Goal: Task Accomplishment & Management: Complete application form

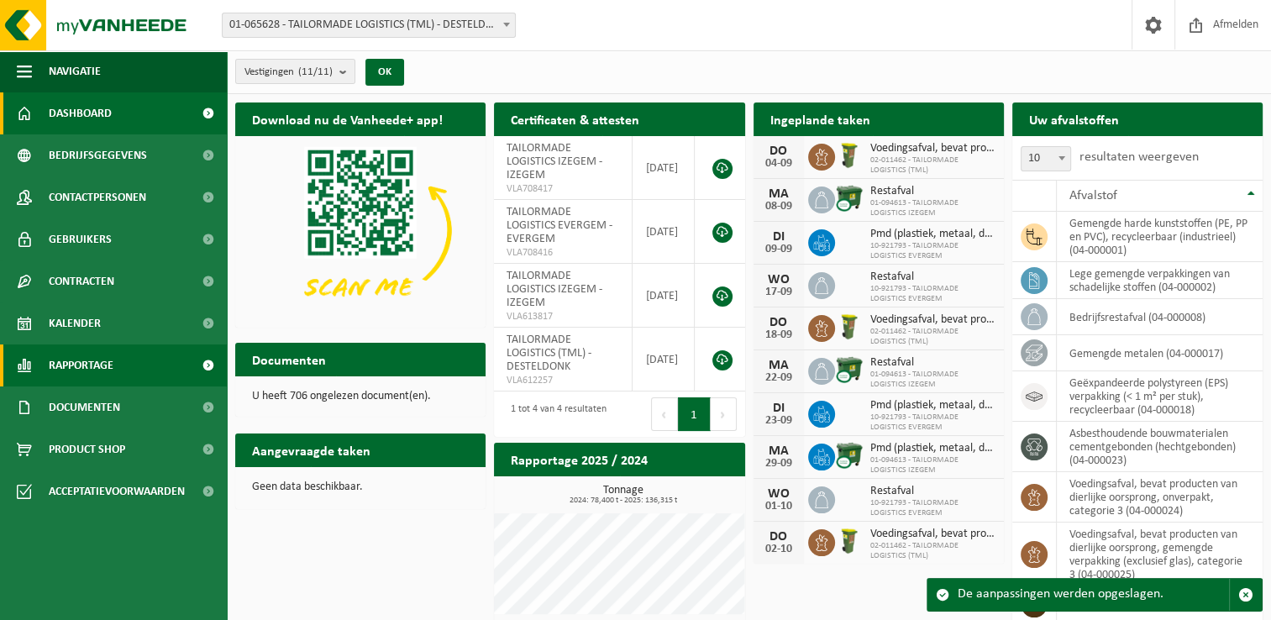
click at [103, 373] on span "Rapportage" at bounding box center [81, 365] width 65 height 42
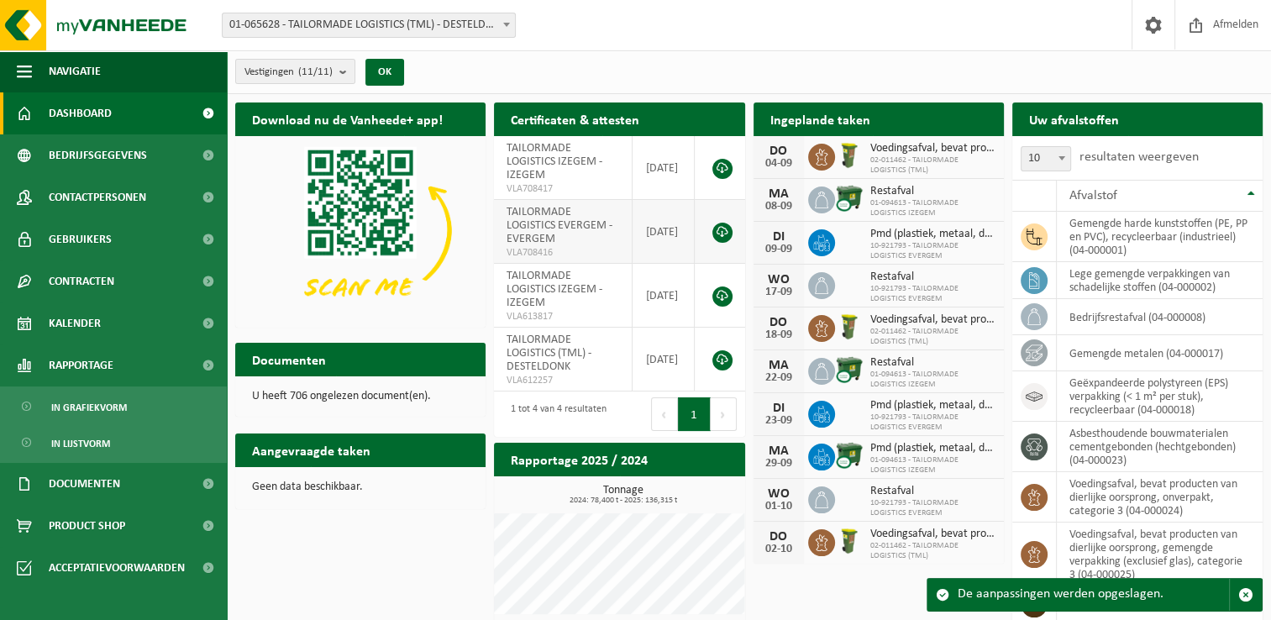
click at [97, 450] on span "In lijstvorm" at bounding box center [80, 443] width 59 height 32
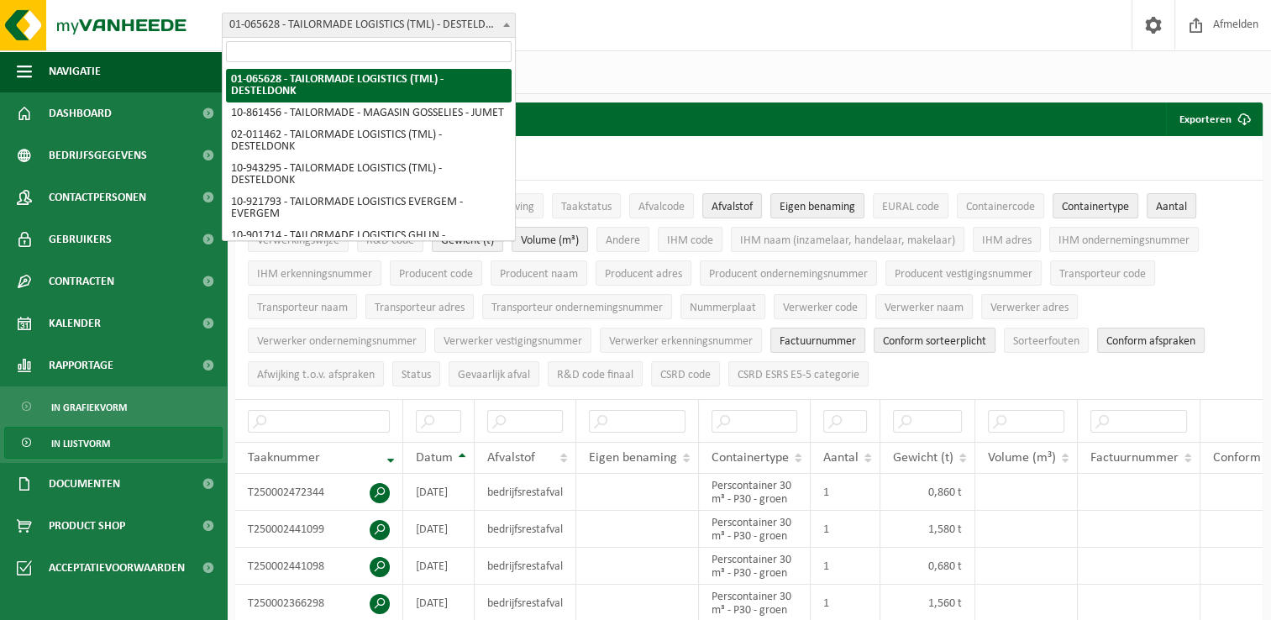
click at [504, 23] on b at bounding box center [506, 25] width 7 height 4
click at [506, 22] on span at bounding box center [506, 24] width 17 height 22
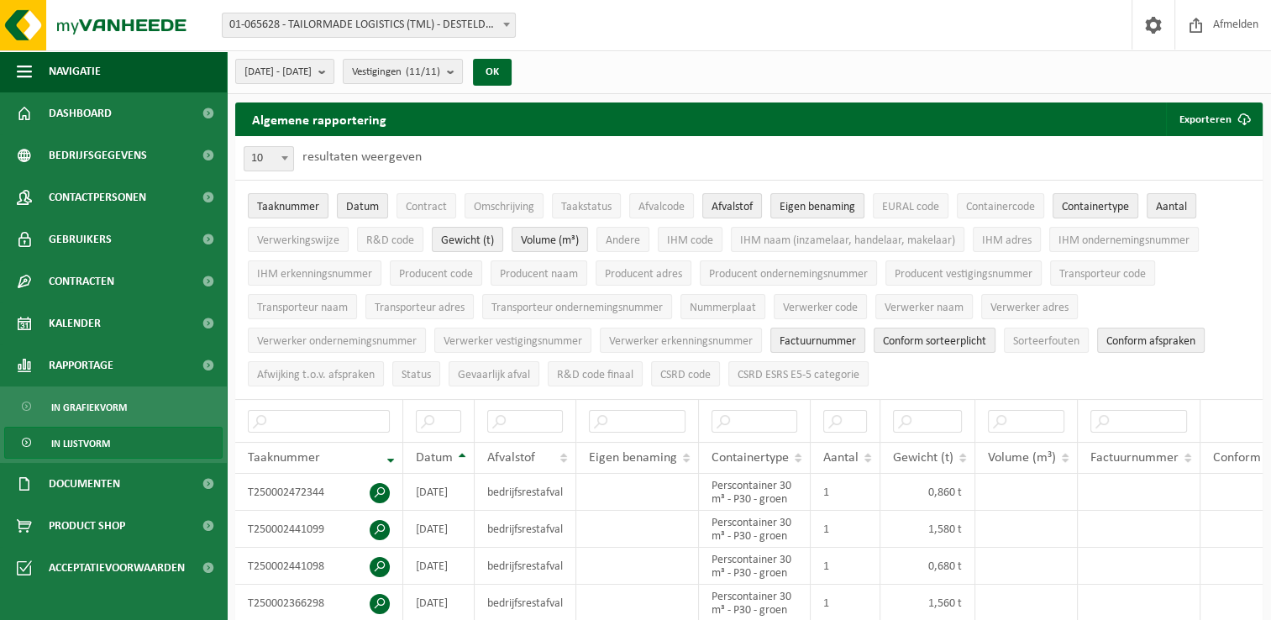
click at [506, 23] on b at bounding box center [506, 25] width 7 height 4
click at [253, 25] on span "01-065628 - TAILORMADE LOGISTICS (TML) - DESTELDONK" at bounding box center [369, 25] width 292 height 24
click at [505, 24] on b at bounding box center [506, 25] width 7 height 4
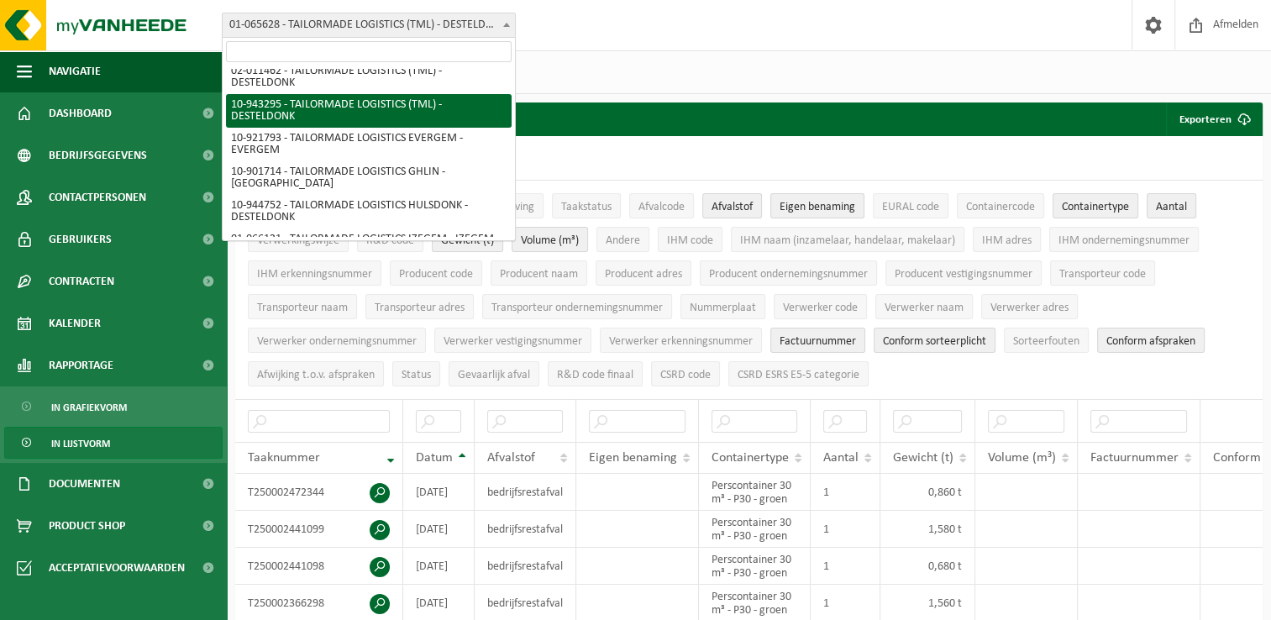
scroll to position [155, 0]
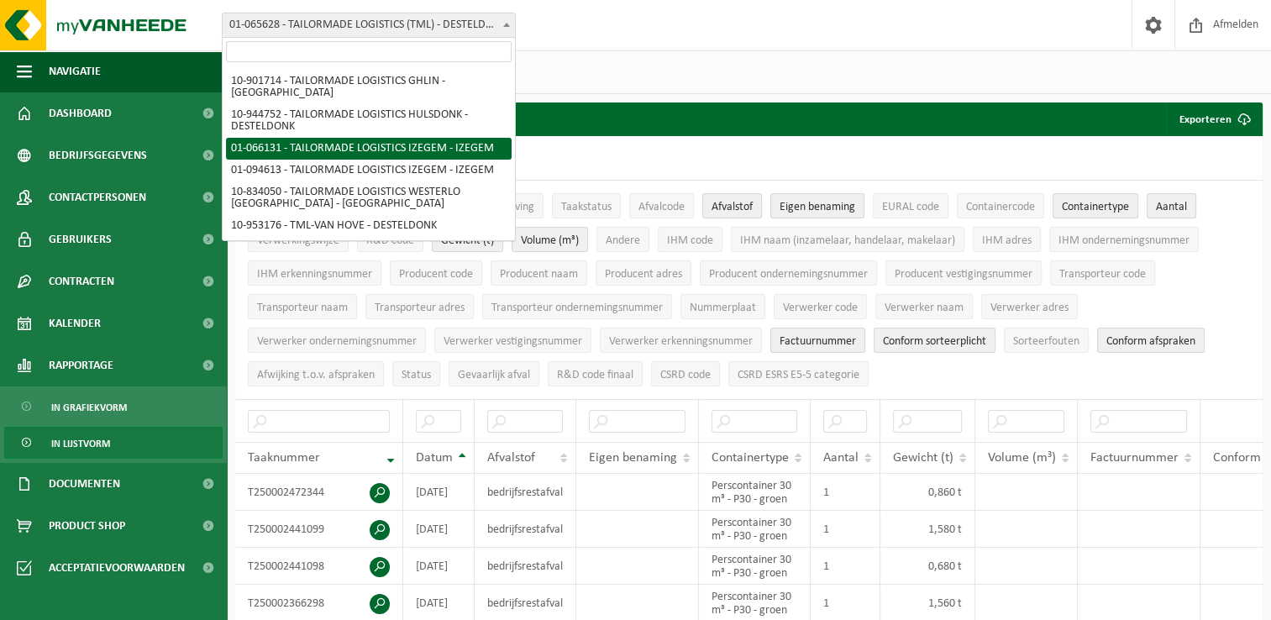
click at [695, 47] on div "Vestiging: 01-065628 - TAILORMADE LOGISTICS (TML) - DESTELDONK 10-861456 - TAIL…" at bounding box center [635, 25] width 1271 height 51
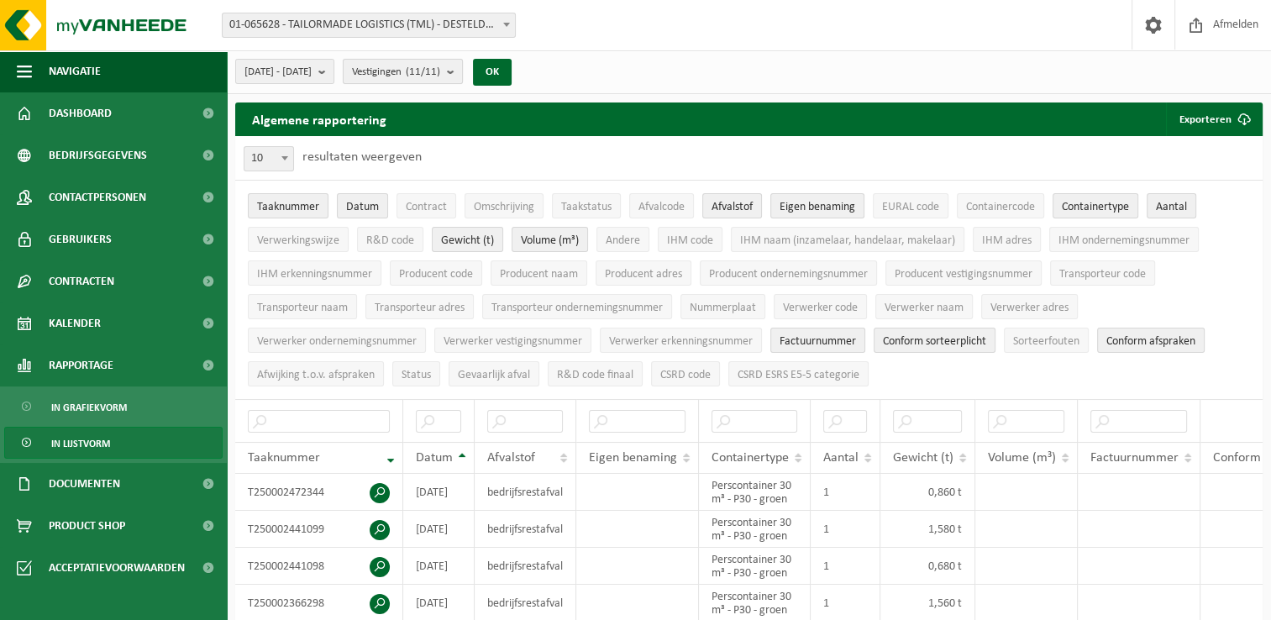
click at [462, 70] on b "submit" at bounding box center [454, 72] width 15 height 24
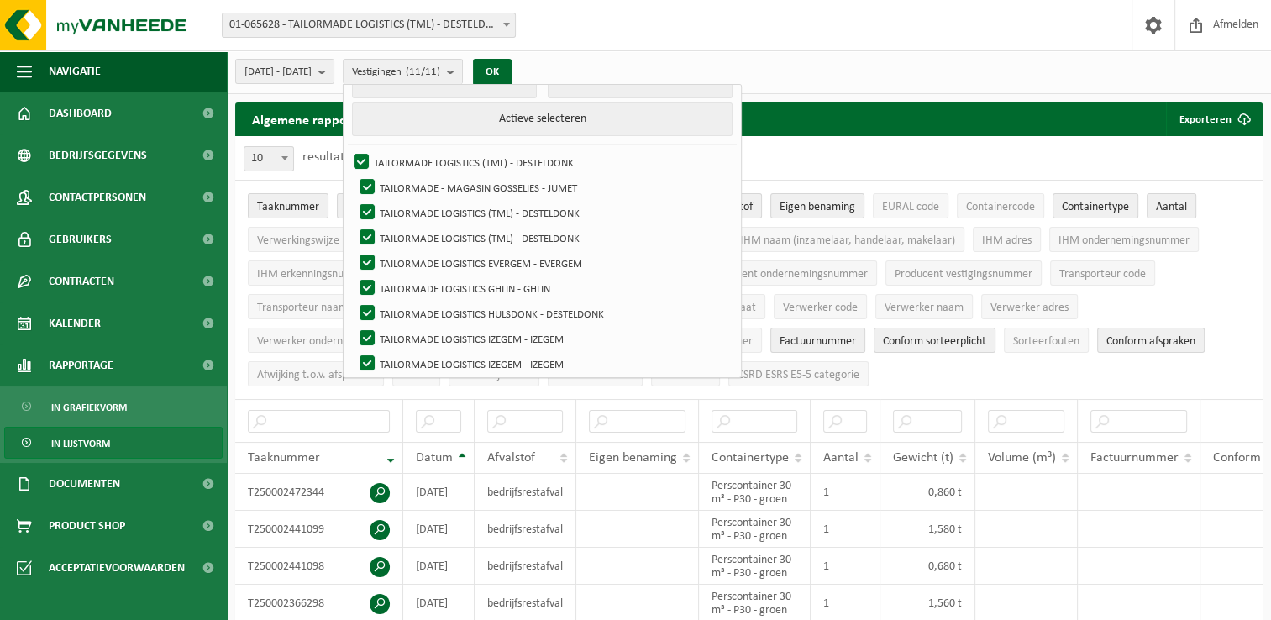
scroll to position [0, 0]
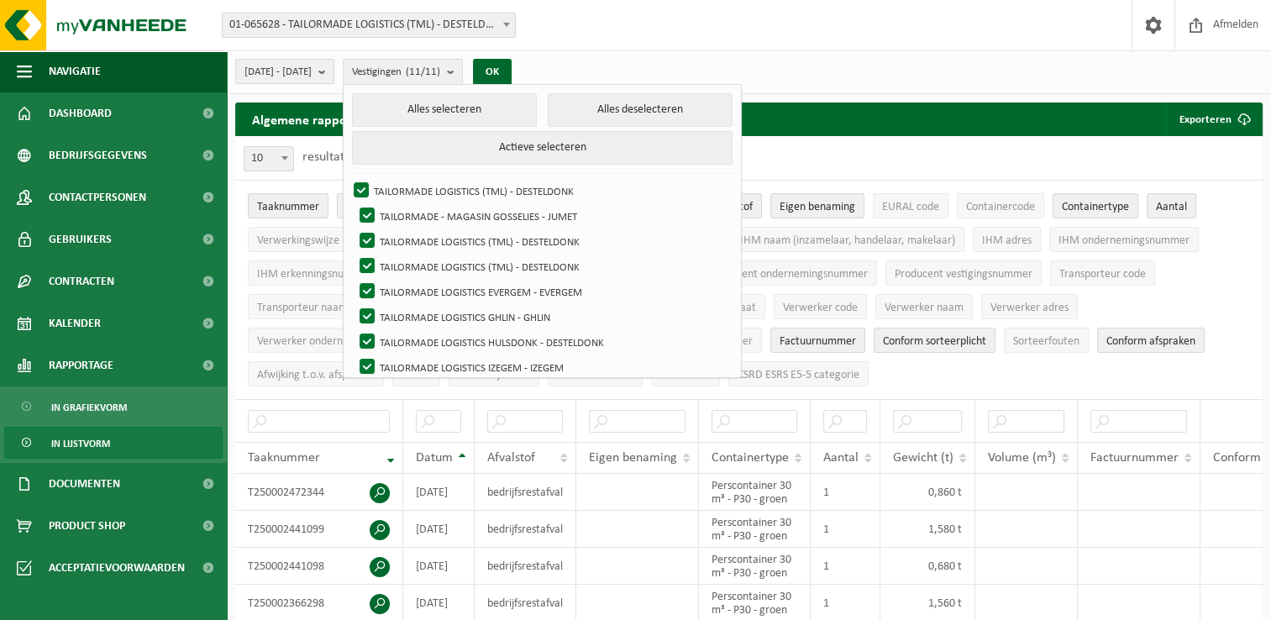
click at [815, 14] on div "Vestiging: 01-065628 - TAILORMADE LOGISTICS (TML) - DESTELDONK 10-861456 - TAIL…" at bounding box center [635, 25] width 1271 height 51
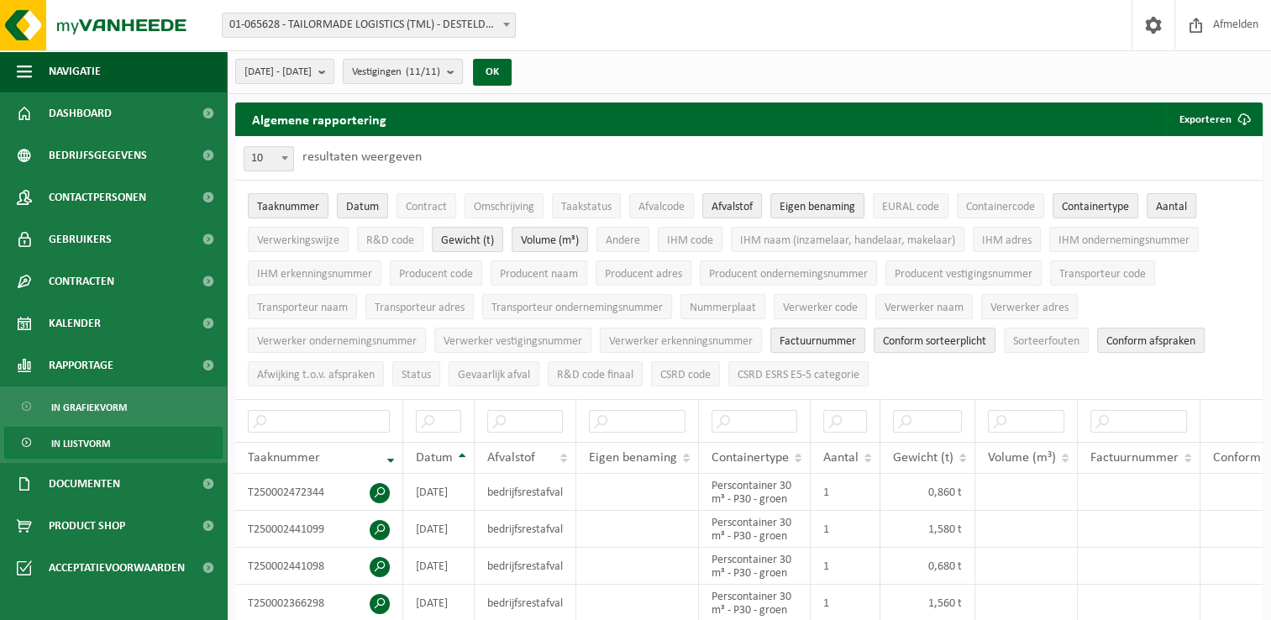
click at [290, 157] on span at bounding box center [284, 158] width 17 height 22
select select "100"
click at [370, 207] on span "Datum" at bounding box center [362, 207] width 33 height 13
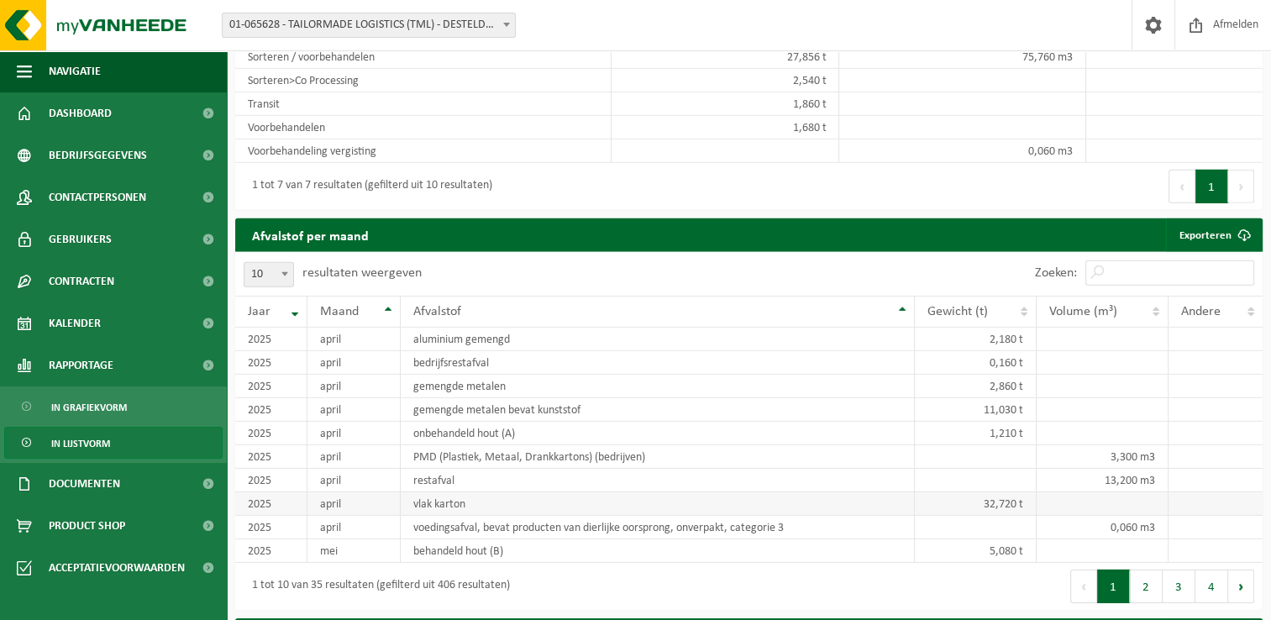
scroll to position [5207, 0]
click at [1213, 236] on link "Exporteren" at bounding box center [1213, 235] width 95 height 34
click at [783, 4] on div "Vestiging: 01-065628 - TAILORMADE LOGISTICS (TML) - DESTELDONK 10-861456 - TAIL…" at bounding box center [635, 25] width 1271 height 51
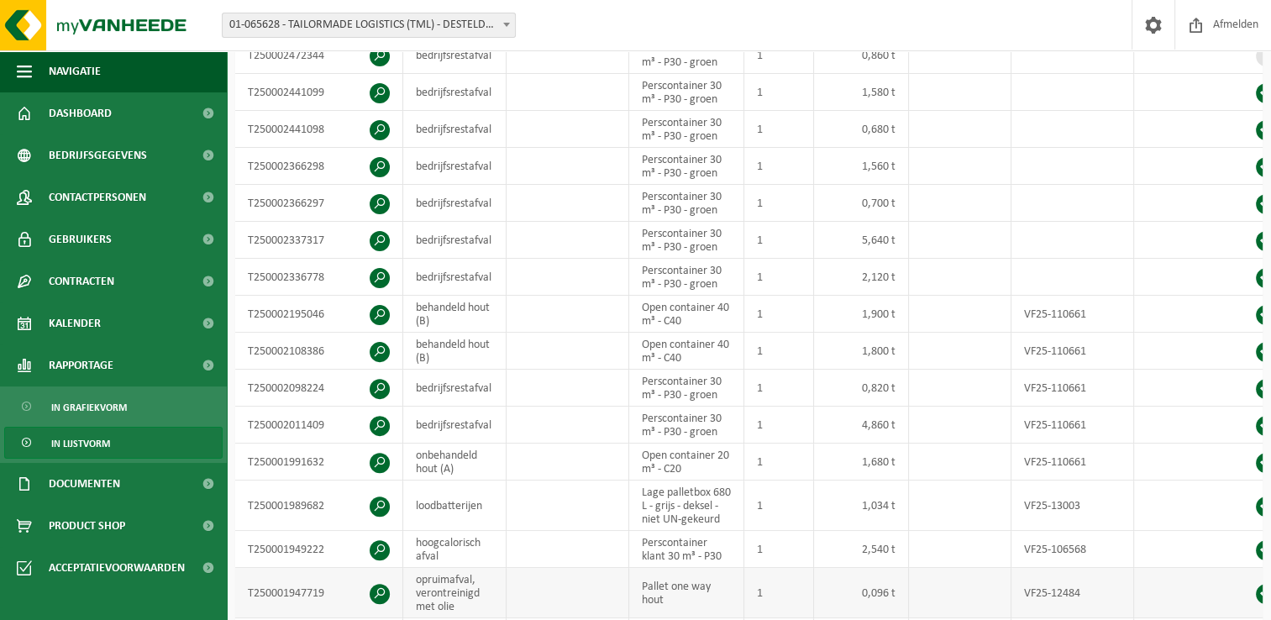
scroll to position [504, 0]
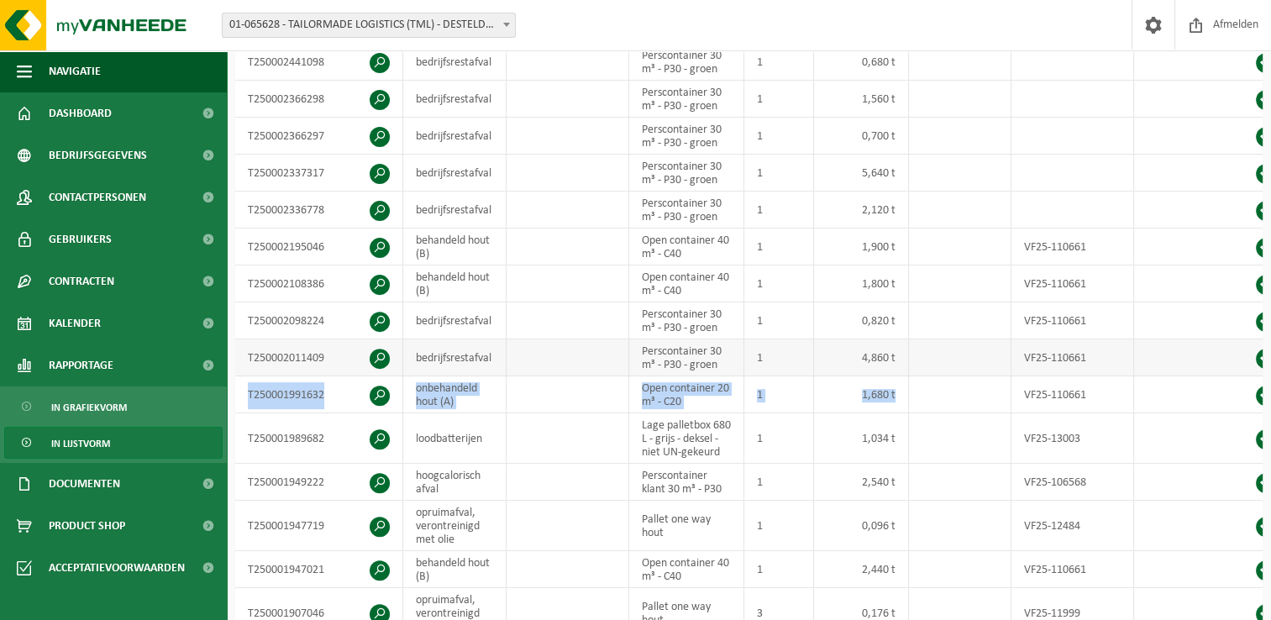
drag, startPoint x: 946, startPoint y: 388, endPoint x: 1219, endPoint y: 364, distance: 274.0
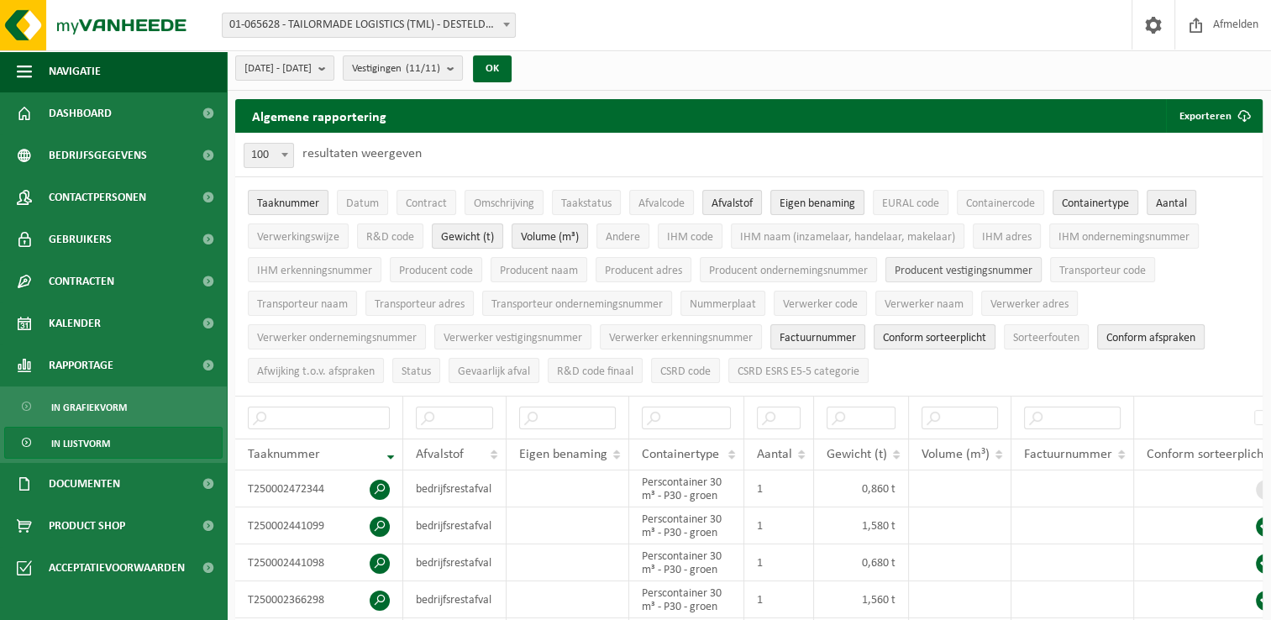
scroll to position [0, 0]
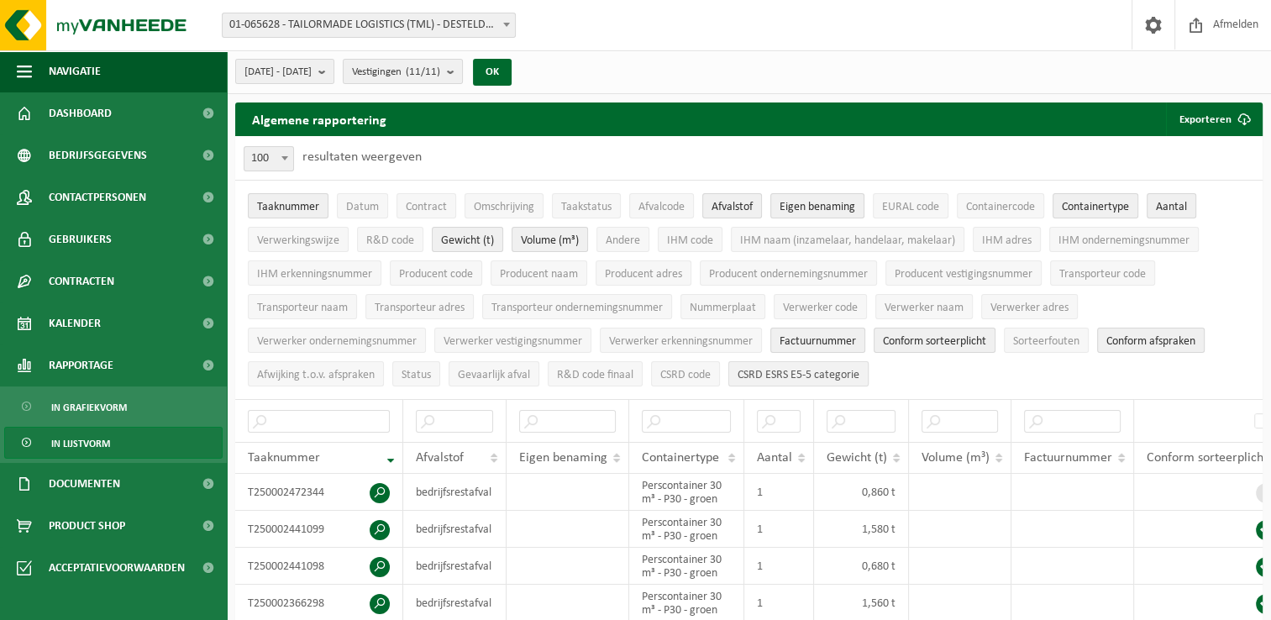
click at [800, 374] on span "CSRD ESRS E5-5 categorie" at bounding box center [798, 375] width 122 height 13
click at [695, 372] on span "CSRD code" at bounding box center [685, 375] width 50 height 13
click at [590, 371] on span "R&D code finaal" at bounding box center [595, 375] width 76 height 13
drag, startPoint x: 504, startPoint y: 371, endPoint x: 477, endPoint y: 370, distance: 26.9
click at [504, 371] on span "Gevaarlijk afval" at bounding box center [494, 375] width 72 height 13
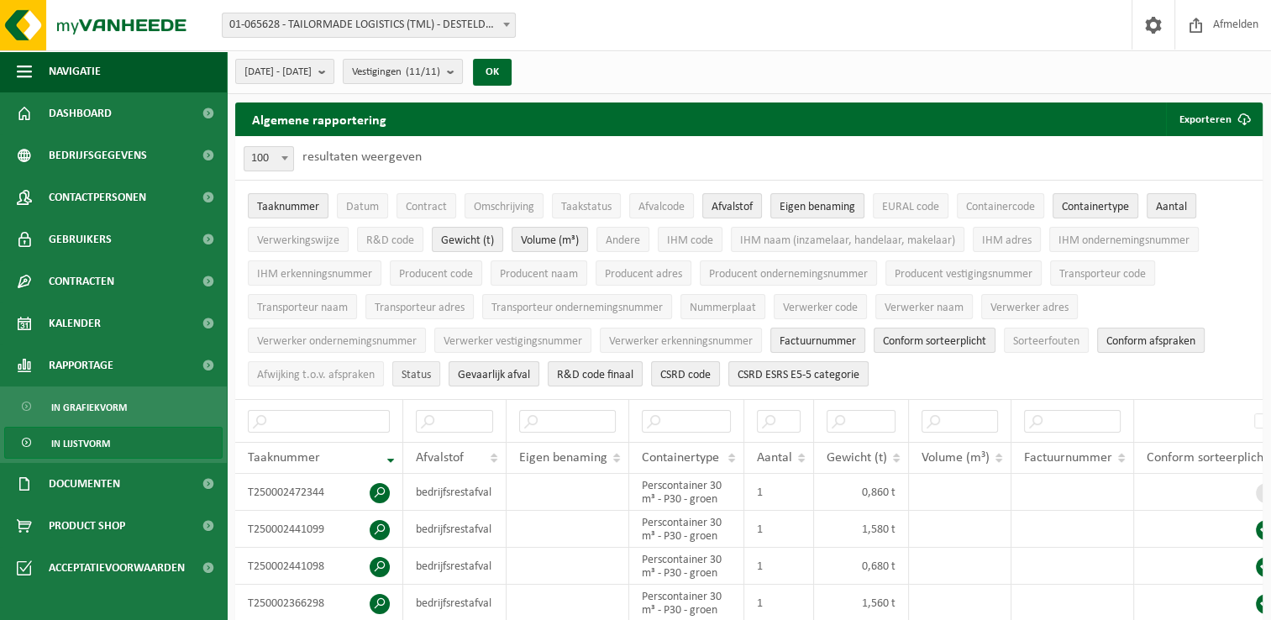
click at [417, 371] on span "Status" at bounding box center [415, 375] width 29 height 13
click at [327, 371] on span "Afwijking t.o.v. afspraken" at bounding box center [316, 375] width 118 height 13
click at [342, 335] on span "Verwerker ondernemingsnummer" at bounding box center [337, 341] width 160 height 13
click at [484, 335] on span "Verwerker vestigingsnummer" at bounding box center [512, 341] width 139 height 13
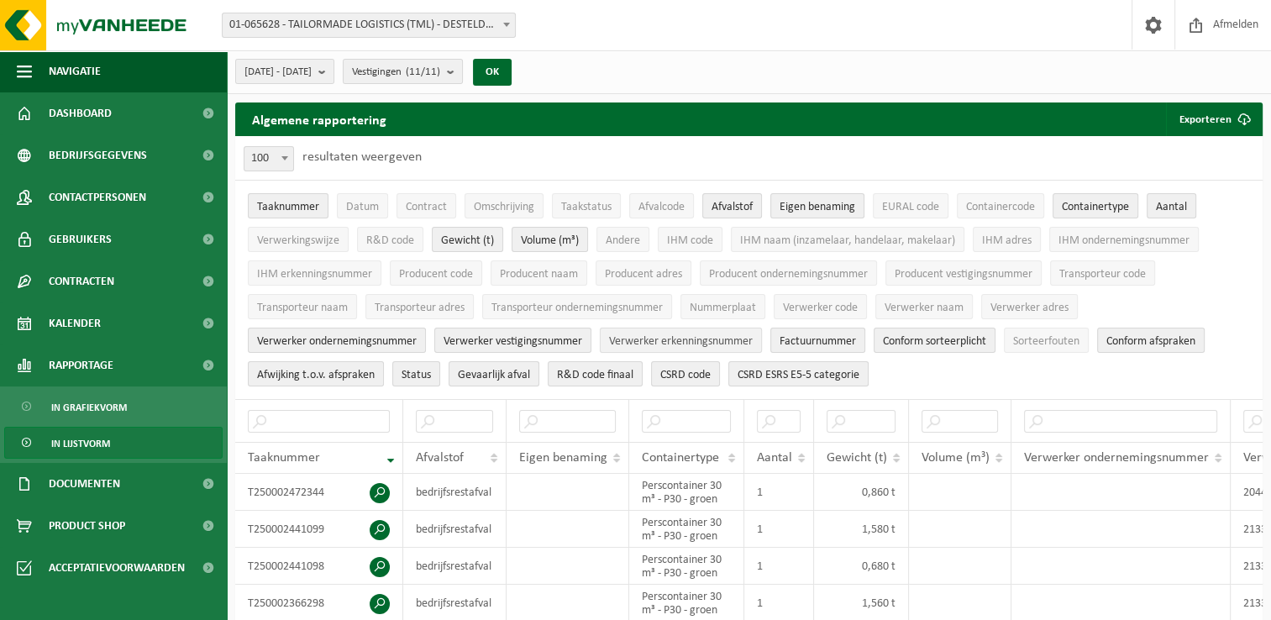
click at [648, 329] on button "Verwerker erkenningsnummer" at bounding box center [681, 340] width 162 height 25
click at [605, 296] on button "Transporteur ondernemingsnummer" at bounding box center [577, 306] width 190 height 25
click at [444, 302] on span "Transporteur adres" at bounding box center [420, 307] width 90 height 13
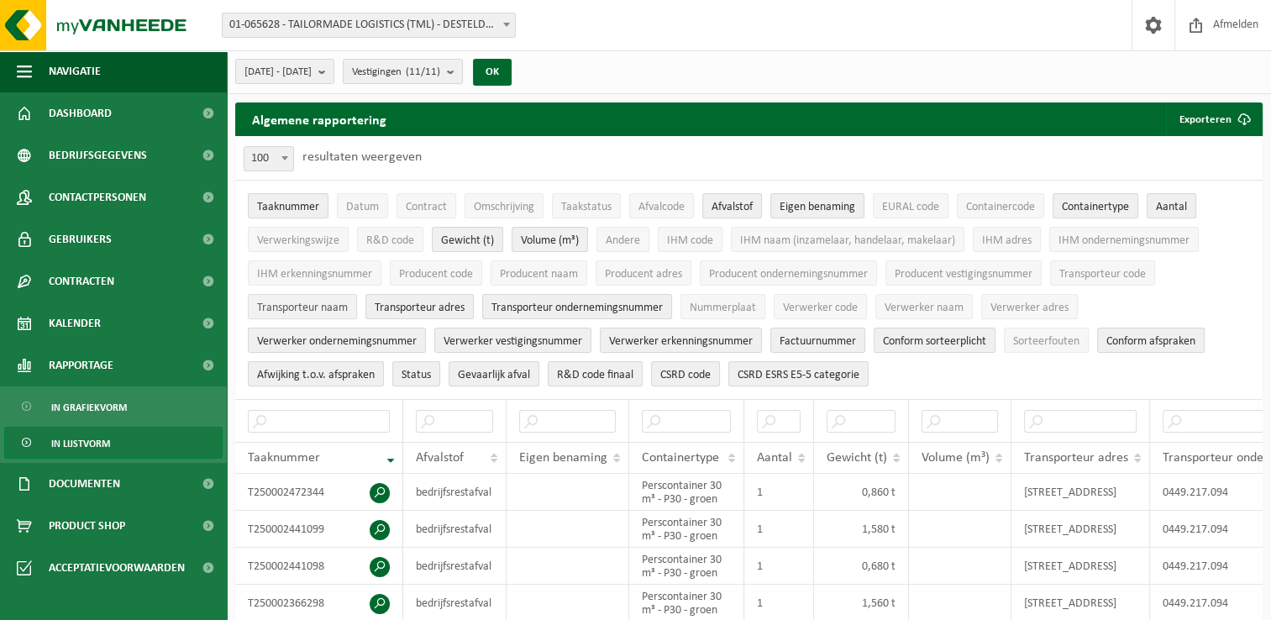
click at [311, 304] on span "Transporteur naam" at bounding box center [302, 307] width 91 height 13
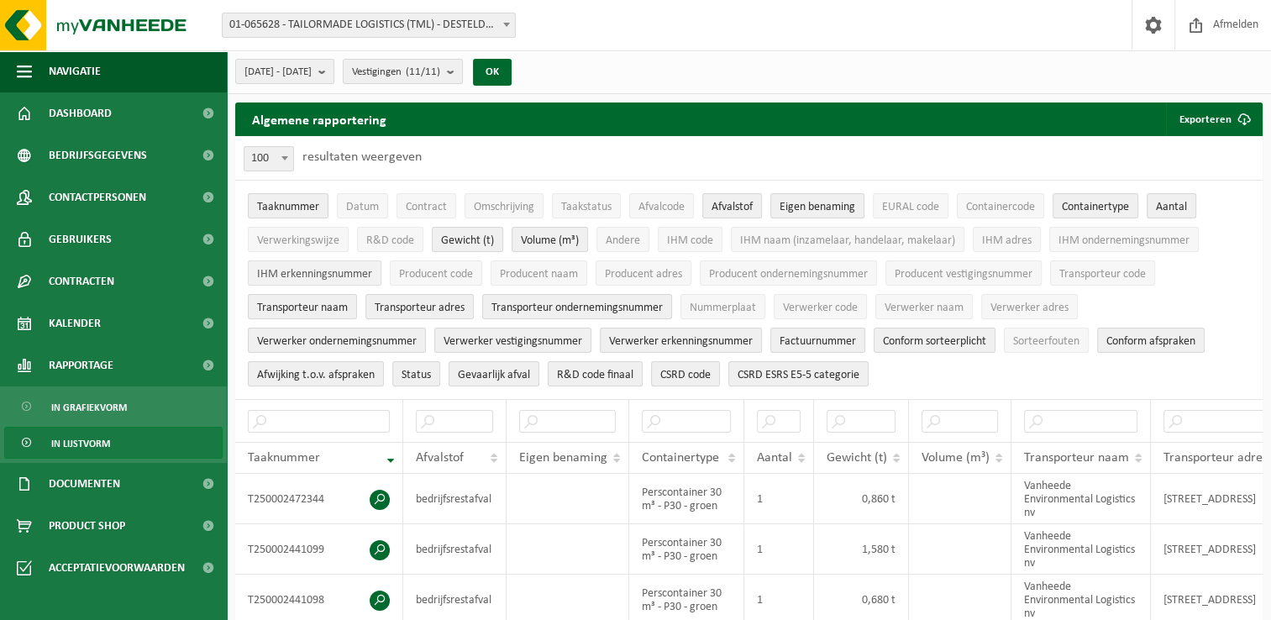
drag, startPoint x: 303, startPoint y: 278, endPoint x: 331, endPoint y: 274, distance: 28.0
click at [303, 277] on span "IHM erkenningsnummer" at bounding box center [314, 274] width 115 height 13
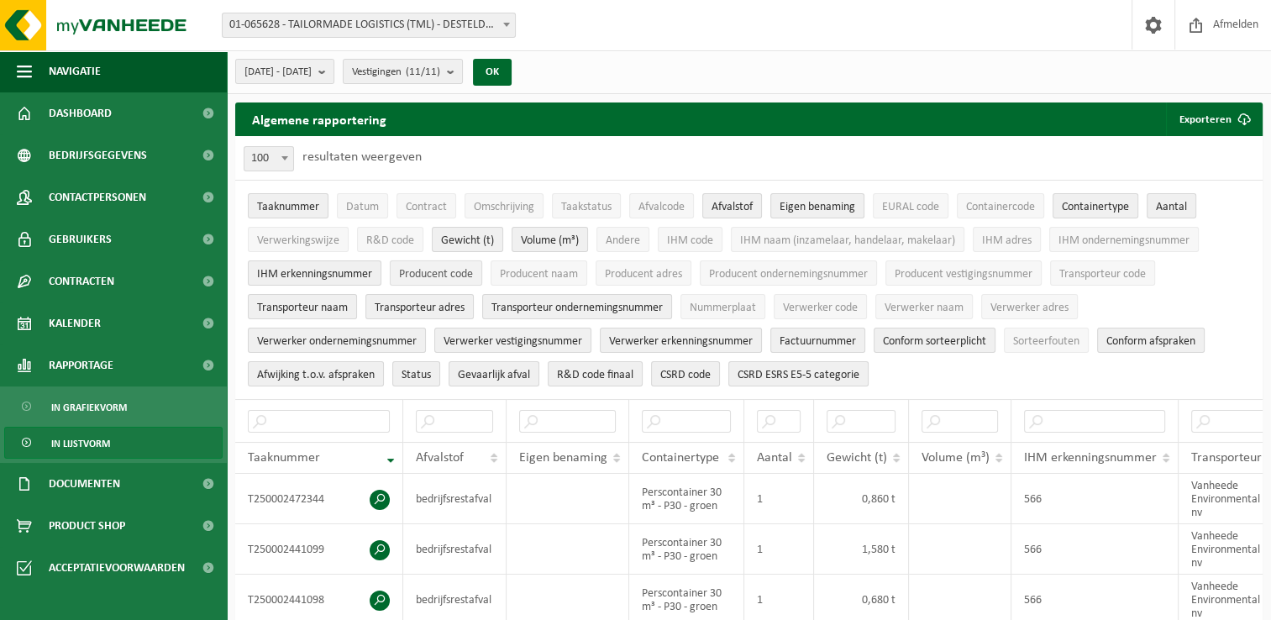
drag, startPoint x: 437, startPoint y: 267, endPoint x: 548, endPoint y: 266, distance: 110.9
click at [438, 268] on span "Producent code" at bounding box center [436, 274] width 74 height 13
drag, startPoint x: 549, startPoint y: 267, endPoint x: 603, endPoint y: 269, distance: 53.8
click at [550, 268] on span "Producent naam" at bounding box center [539, 274] width 78 height 13
click at [638, 270] on span "Producent adres" at bounding box center [643, 274] width 77 height 13
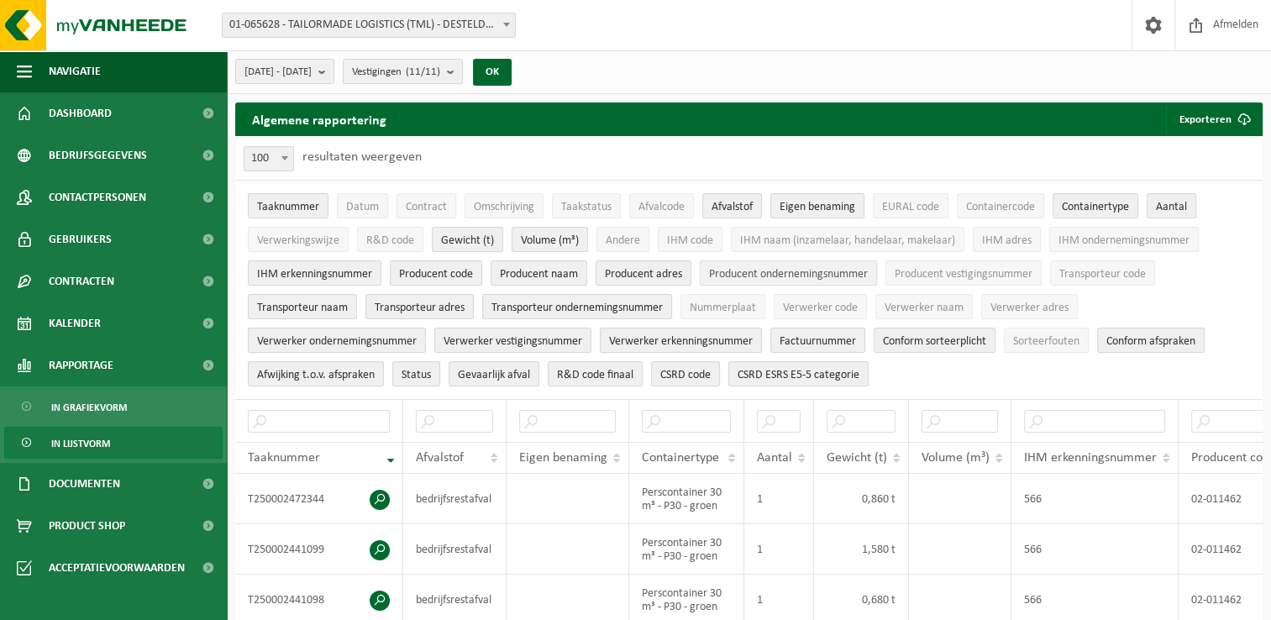
click at [744, 275] on span "Producent ondernemingsnummer" at bounding box center [788, 274] width 159 height 13
click at [930, 275] on span "Producent vestigingsnummer" at bounding box center [963, 274] width 138 height 13
click at [1091, 268] on span "Transporteur code" at bounding box center [1102, 274] width 87 height 13
click at [1041, 301] on span "Verwerker adres" at bounding box center [1029, 307] width 78 height 13
click at [954, 305] on span "Verwerker naam" at bounding box center [923, 307] width 79 height 13
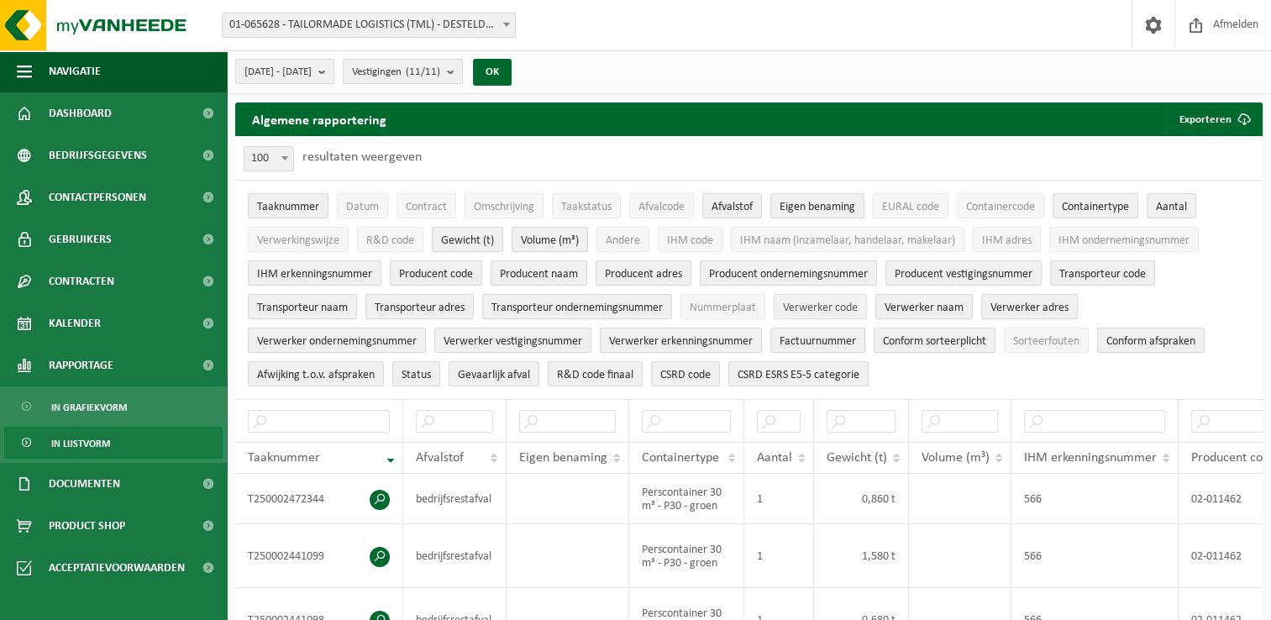
click at [826, 307] on span "Verwerker code" at bounding box center [820, 307] width 75 height 13
click at [740, 304] on span "Nummerplaat" at bounding box center [722, 307] width 66 height 13
click at [678, 240] on span "IHM code" at bounding box center [690, 240] width 46 height 13
click at [621, 242] on span "Andere" at bounding box center [623, 240] width 34 height 13
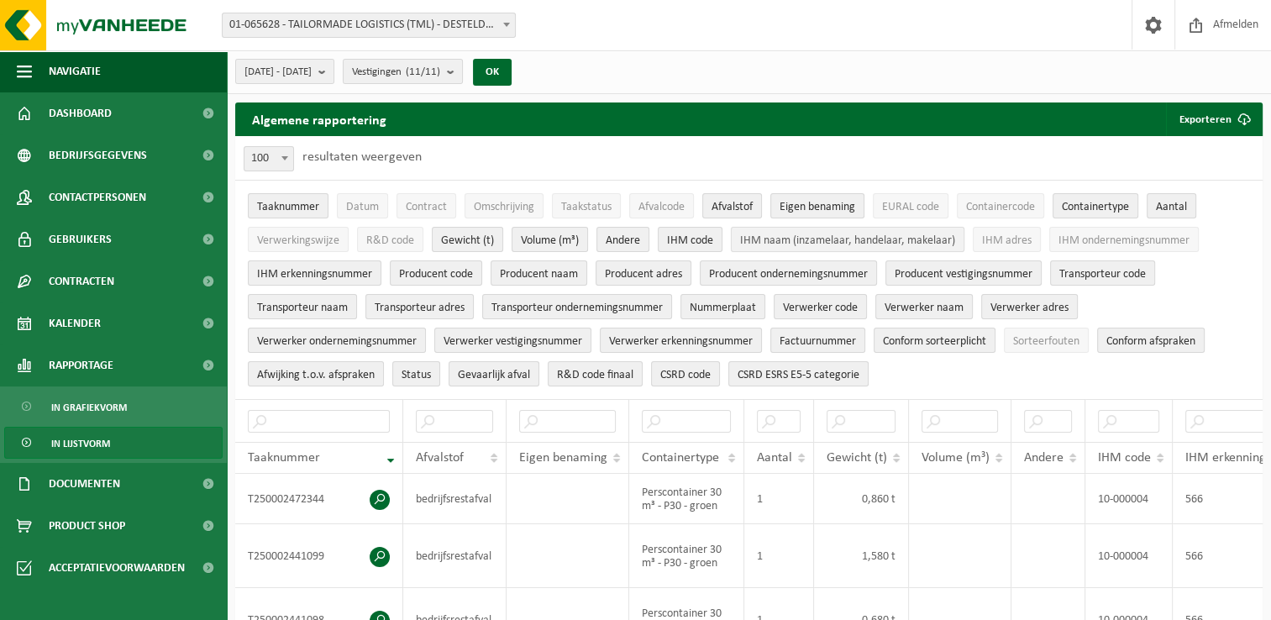
drag, startPoint x: 806, startPoint y: 243, endPoint x: 924, endPoint y: 236, distance: 117.8
click at [807, 243] on span "IHM naam (inzamelaar, handelaar, makelaar)" at bounding box center [847, 240] width 215 height 13
click at [1017, 235] on span "IHM adres" at bounding box center [1007, 240] width 50 height 13
click at [1084, 237] on span "IHM ondernemingsnummer" at bounding box center [1123, 240] width 131 height 13
click at [1014, 209] on span "Containercode" at bounding box center [1000, 207] width 69 height 13
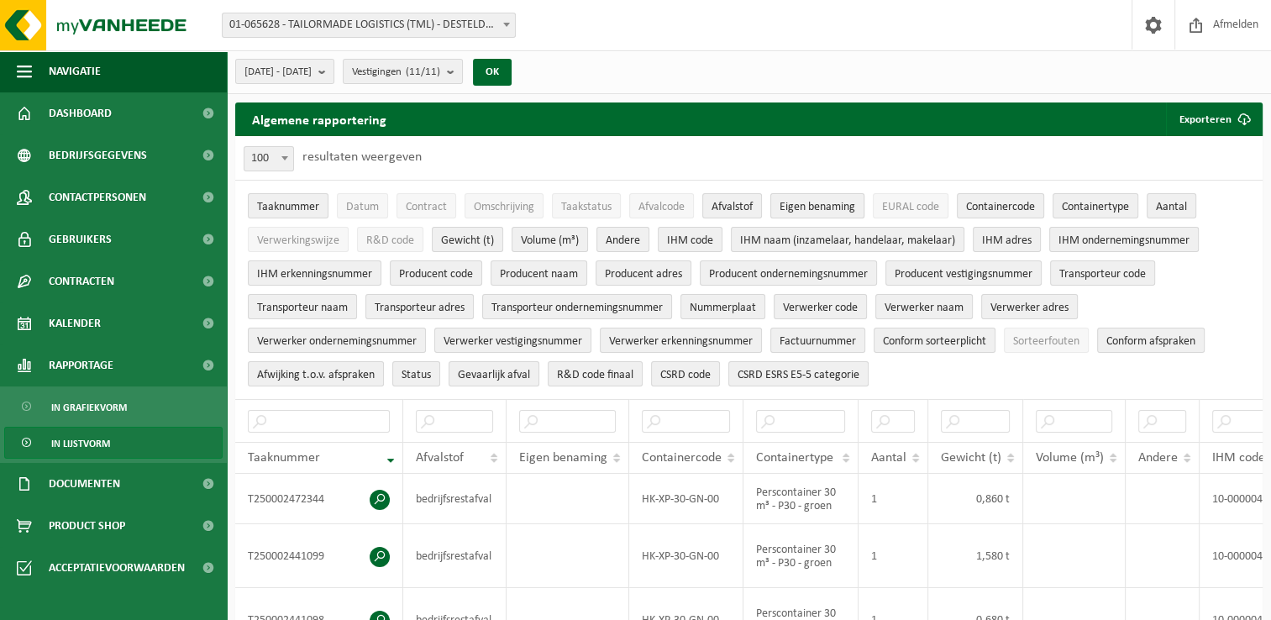
drag, startPoint x: 917, startPoint y: 207, endPoint x: 843, endPoint y: 209, distance: 73.9
click at [916, 207] on span "EURAL code" at bounding box center [910, 207] width 57 height 13
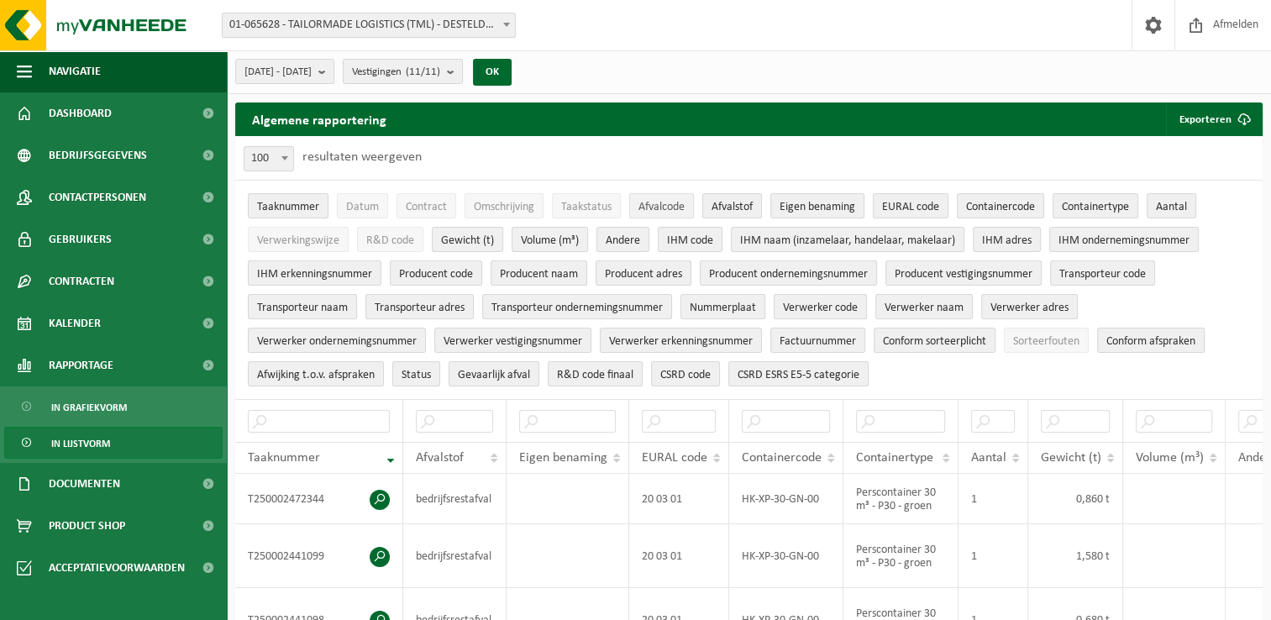
click at [661, 206] on span "Afvalcode" at bounding box center [661, 207] width 46 height 13
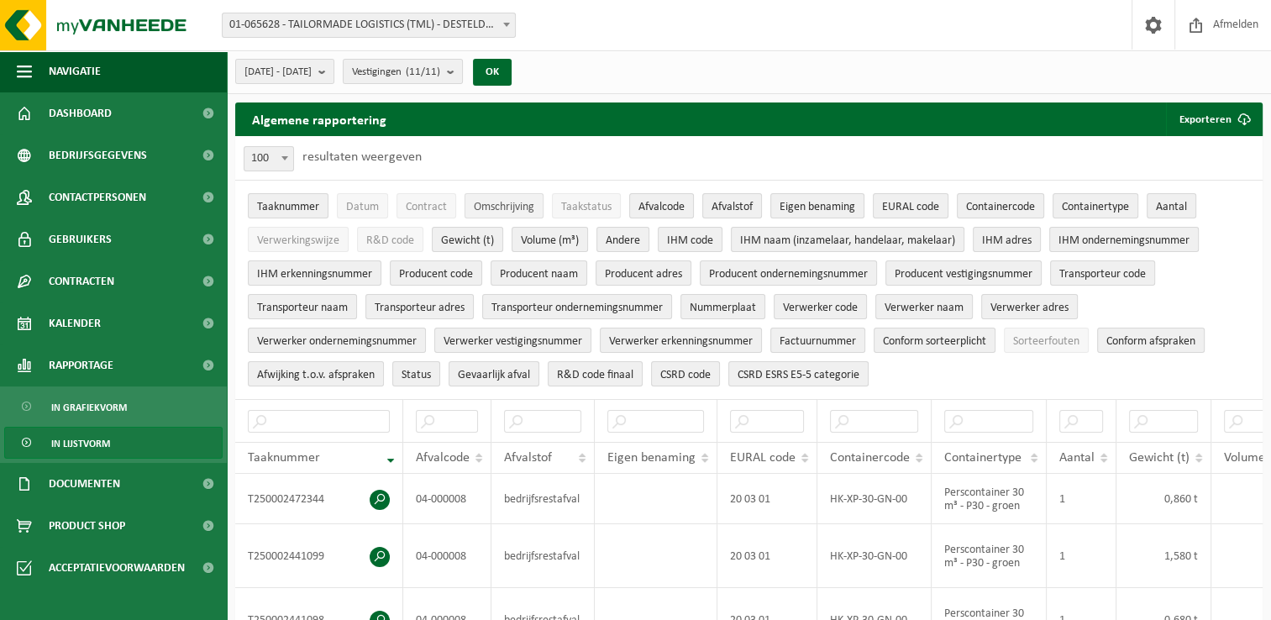
click at [581, 205] on span "Taakstatus" at bounding box center [586, 207] width 50 height 13
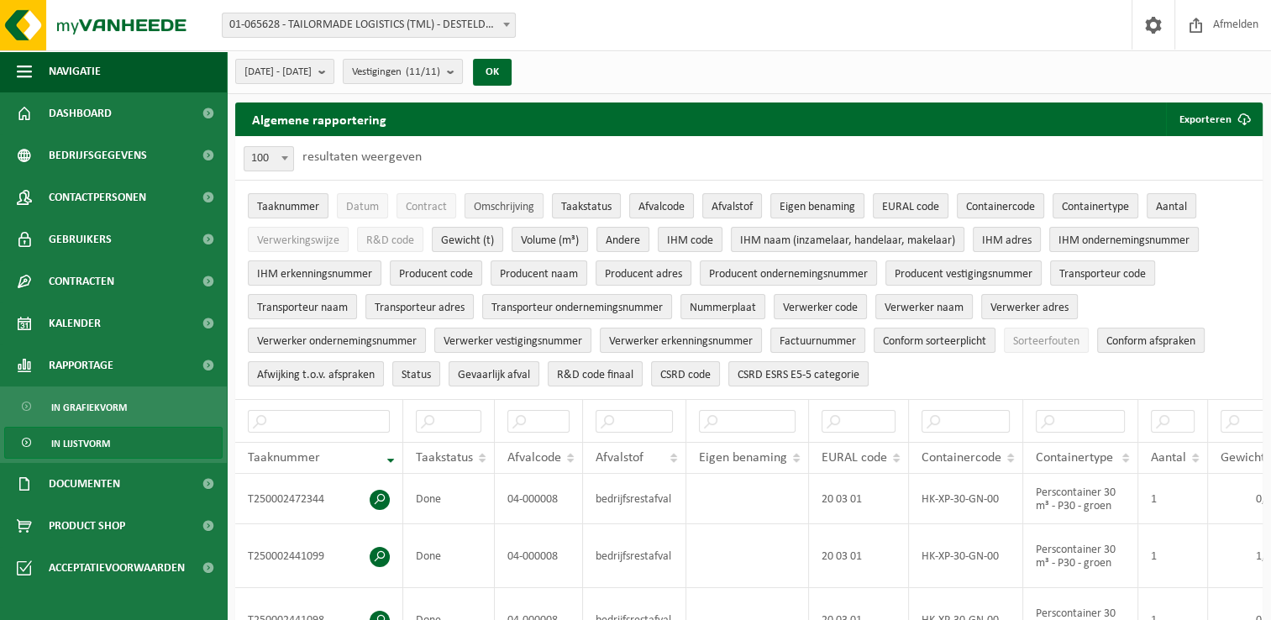
click at [494, 203] on span "Omschrijving" at bounding box center [504, 207] width 60 height 13
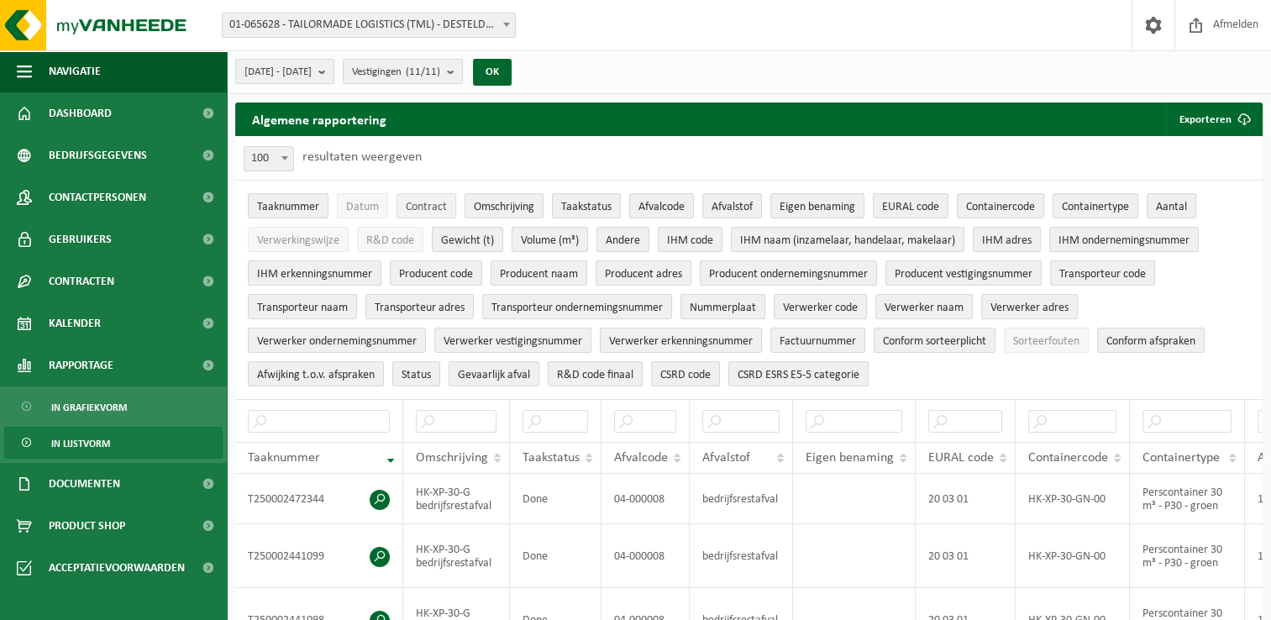
click at [418, 202] on span "Contract" at bounding box center [426, 207] width 41 height 13
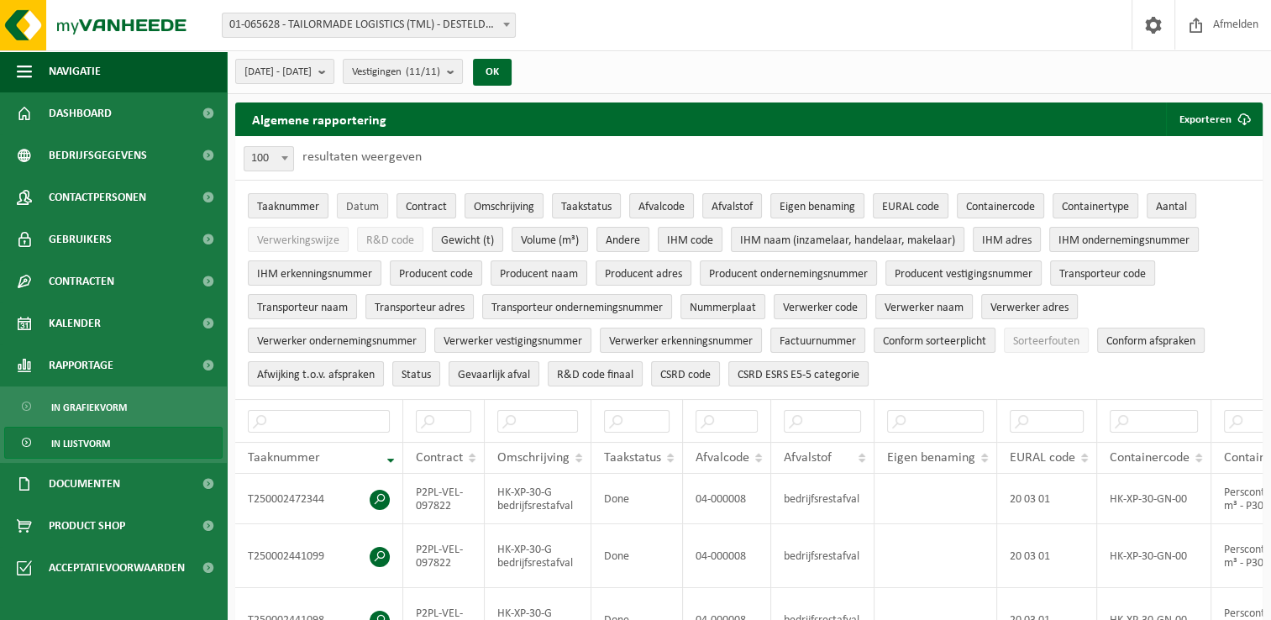
click at [359, 209] on span "Datum" at bounding box center [362, 207] width 33 height 13
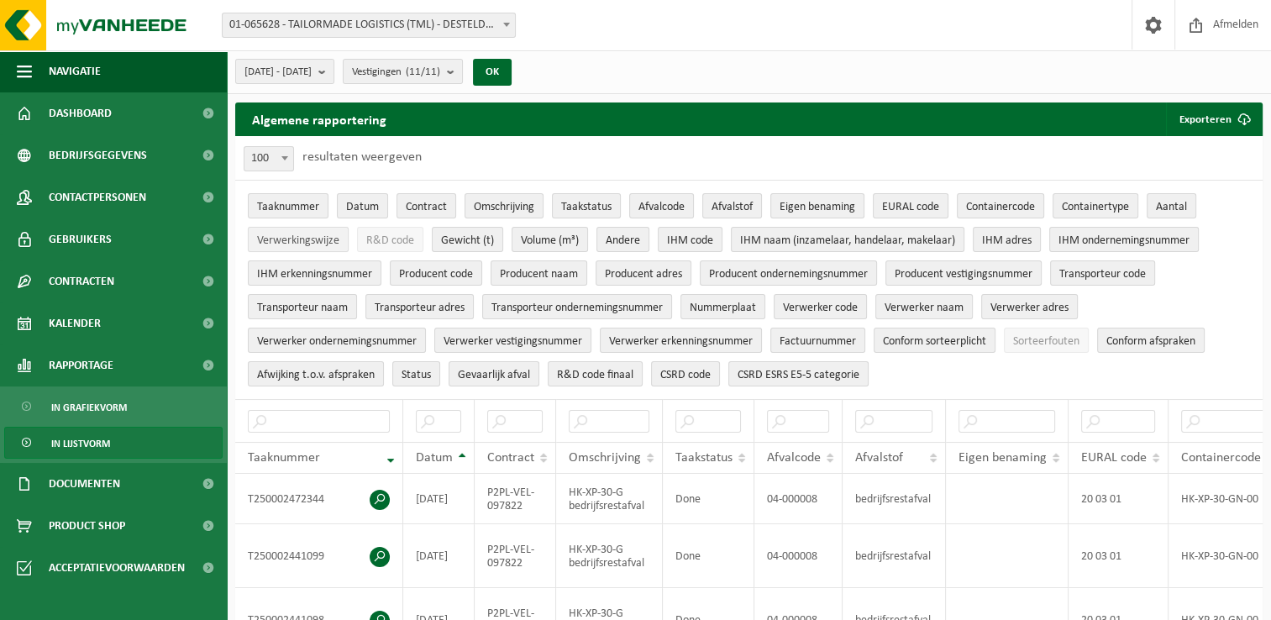
click at [320, 242] on span "Verwerkingswijze" at bounding box center [298, 240] width 82 height 13
click at [396, 239] on span "R&D code" at bounding box center [390, 240] width 48 height 13
click at [1054, 338] on span "Sorteerfouten" at bounding box center [1046, 341] width 66 height 13
click at [1207, 117] on button "Exporteren" at bounding box center [1213, 119] width 95 height 34
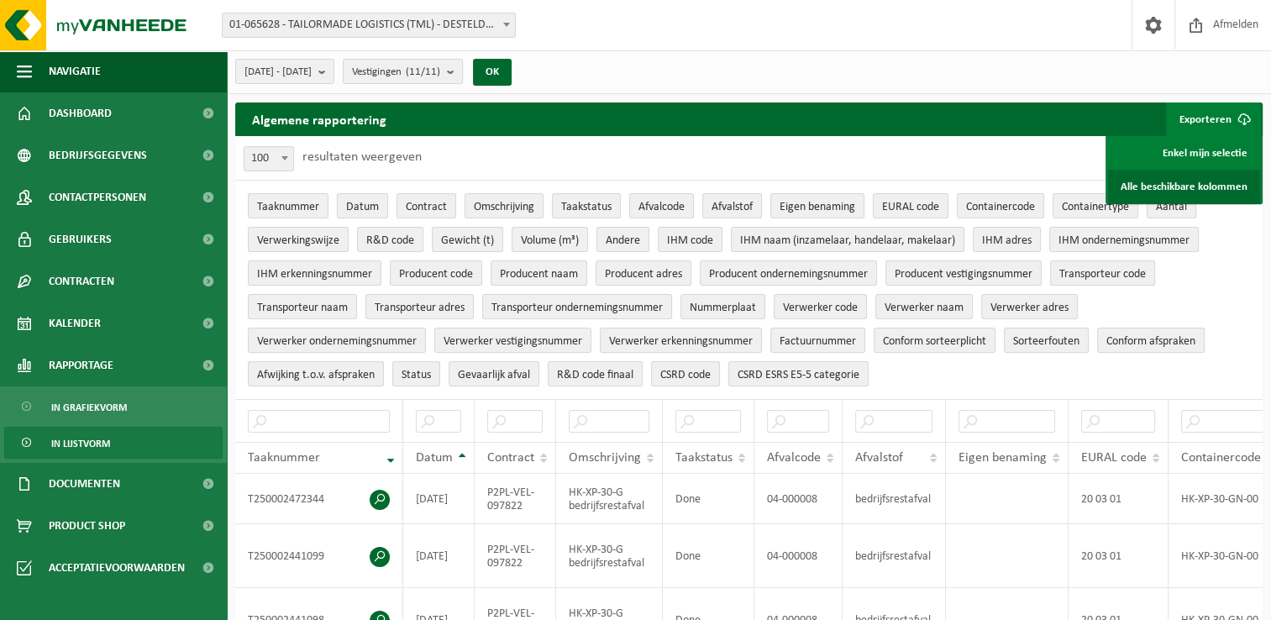
click at [1202, 184] on link "Alle beschikbare kolommen" at bounding box center [1184, 187] width 152 height 34
click at [810, 61] on div "2025-04-01 - 2025-09-04 Huidige maand Vorige maand Laatste 6 maanden Huidig jaa…" at bounding box center [749, 72] width 1044 height 44
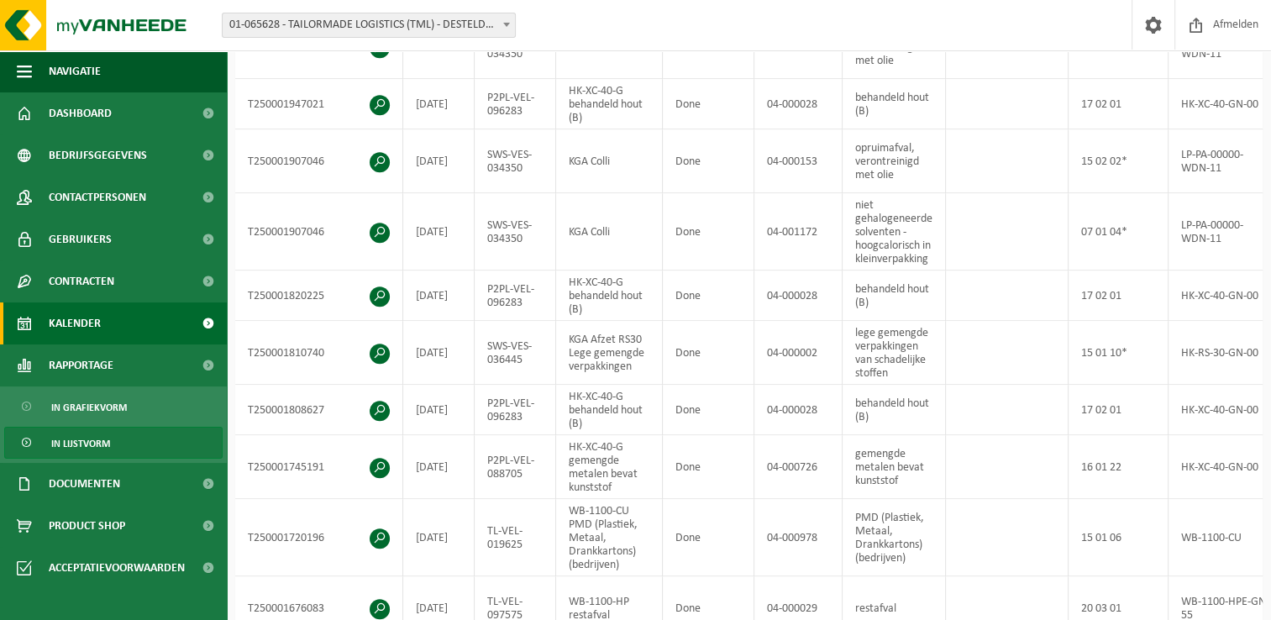
scroll to position [1176, 0]
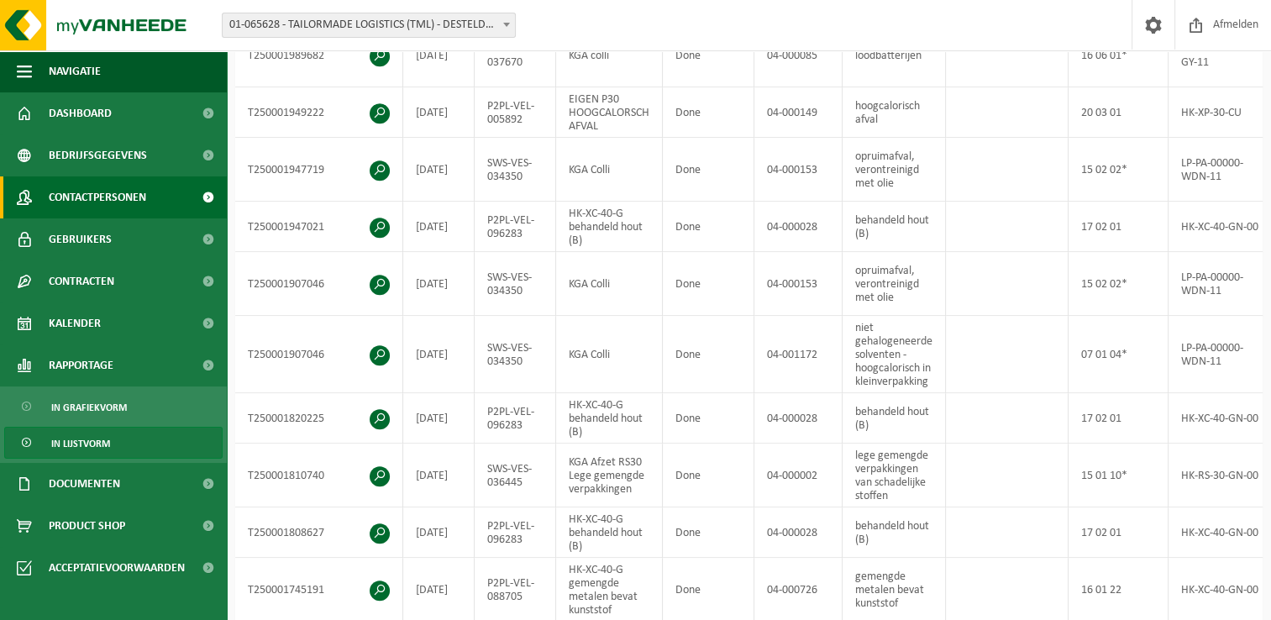
click at [148, 200] on link "Contactpersonen" at bounding box center [113, 197] width 227 height 42
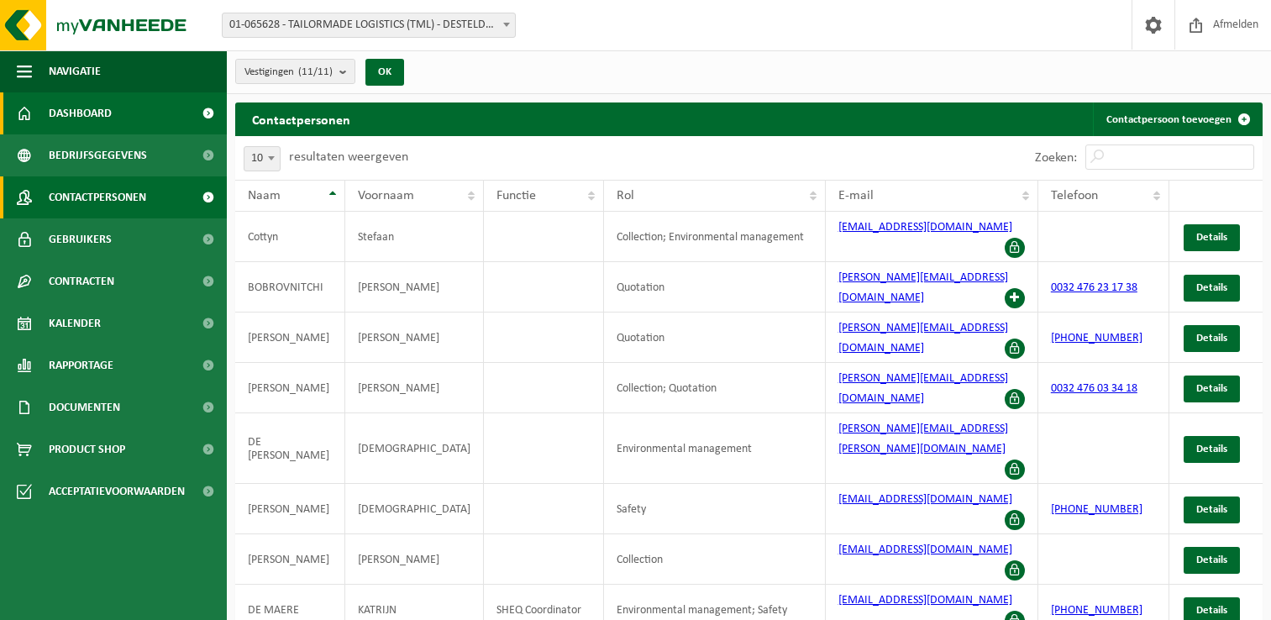
click at [139, 106] on link "Dashboard" at bounding box center [113, 113] width 227 height 42
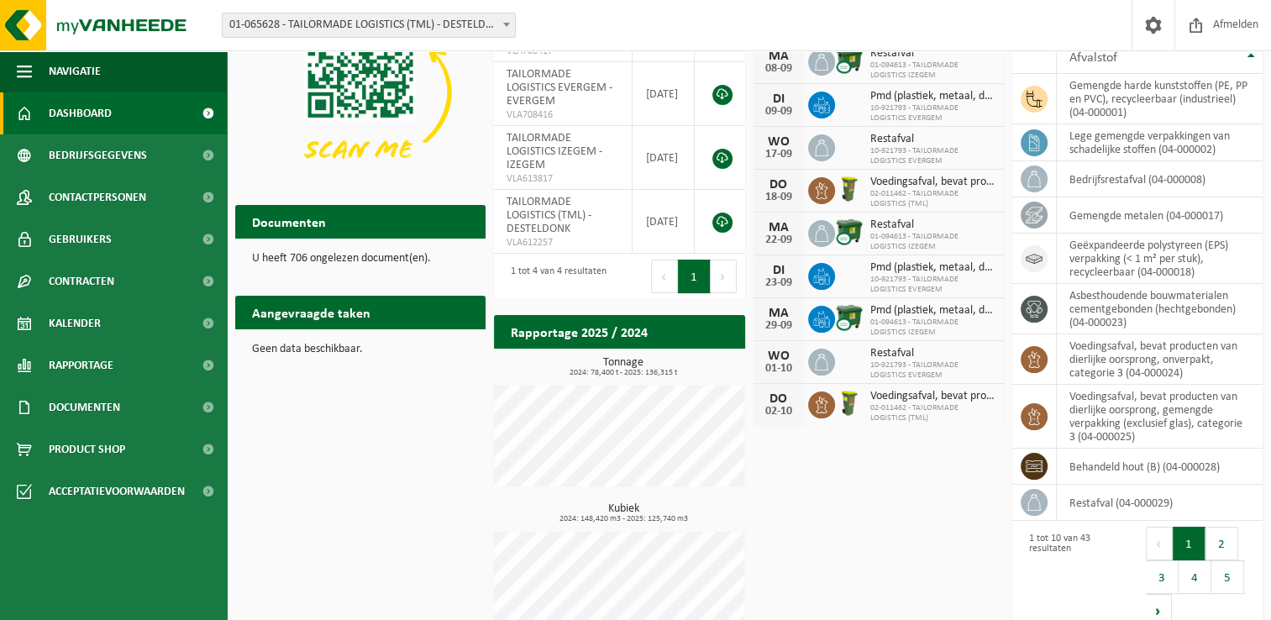
scroll to position [165, 0]
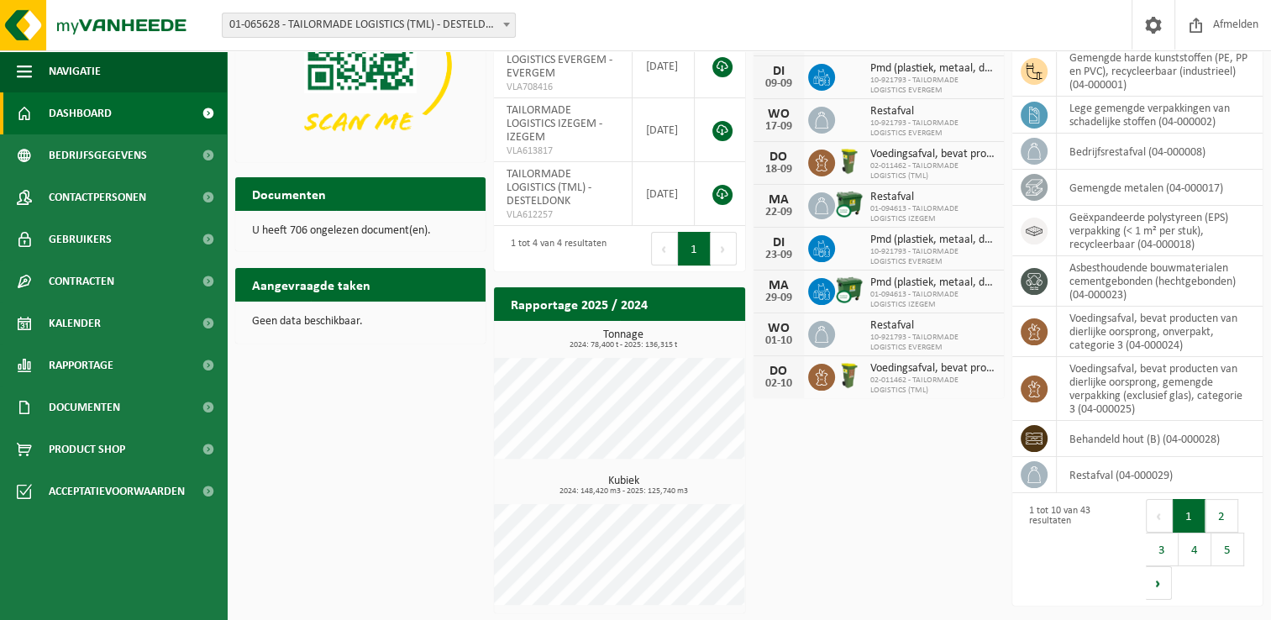
click at [320, 288] on h2 "Aangevraagde taken" at bounding box center [311, 284] width 152 height 33
click at [207, 445] on span at bounding box center [208, 449] width 38 height 42
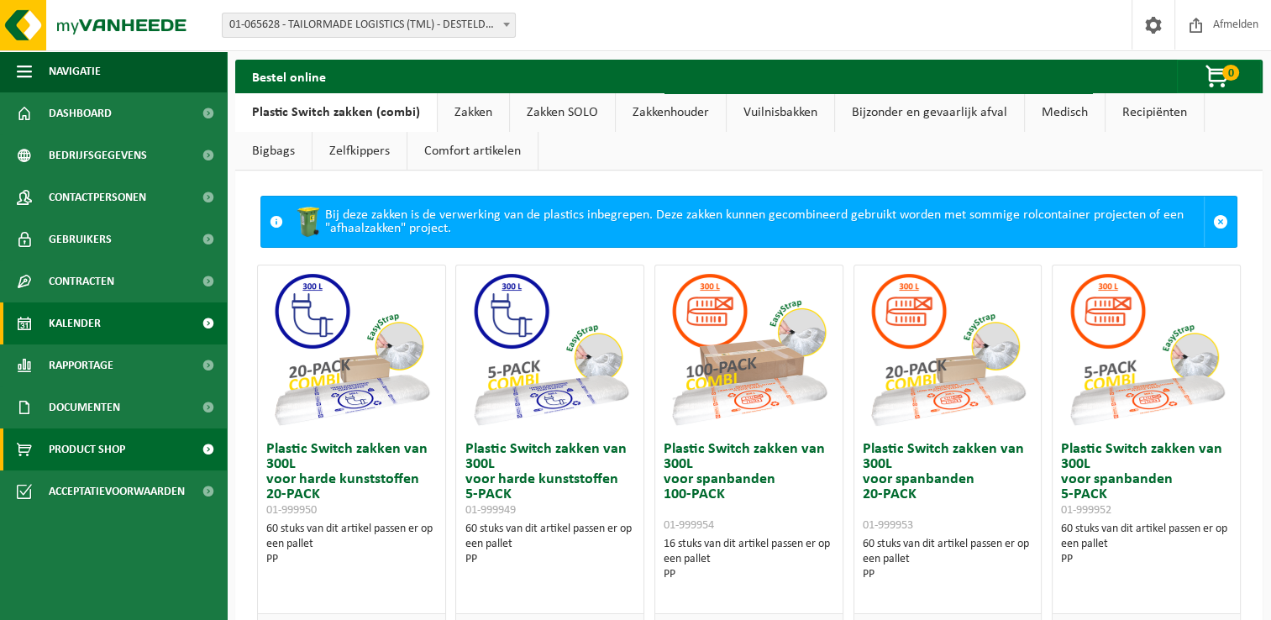
click at [118, 328] on link "Kalender" at bounding box center [113, 323] width 227 height 42
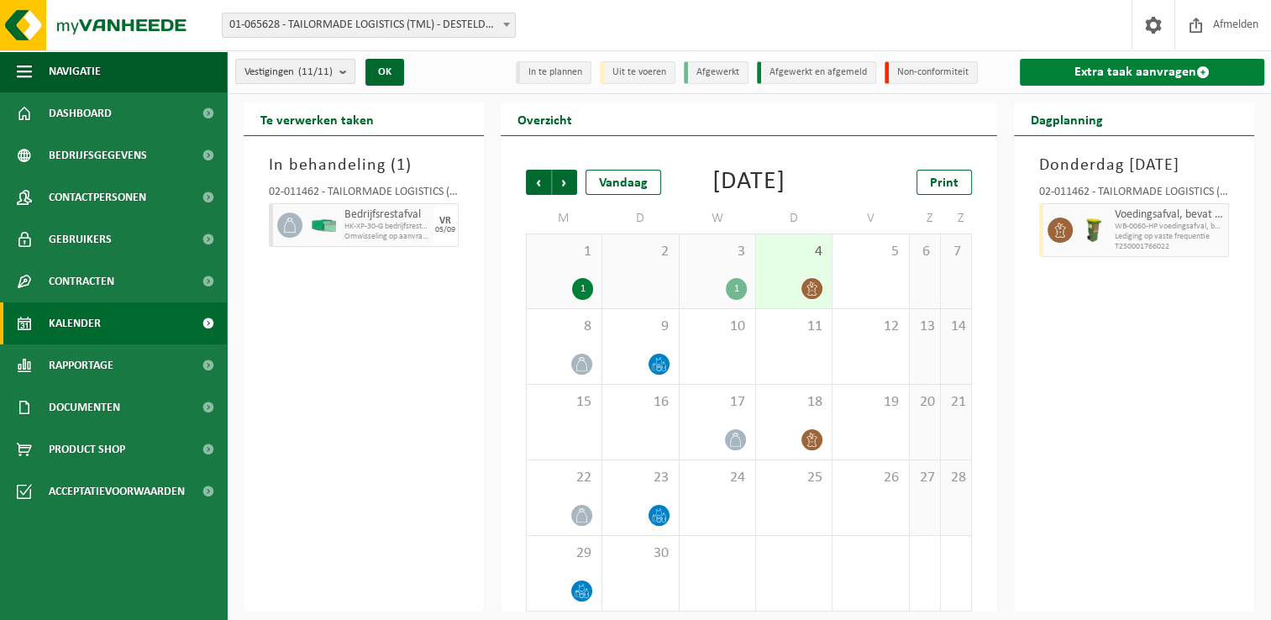
click at [1135, 71] on link "Extra taak aanvragen" at bounding box center [1142, 72] width 244 height 27
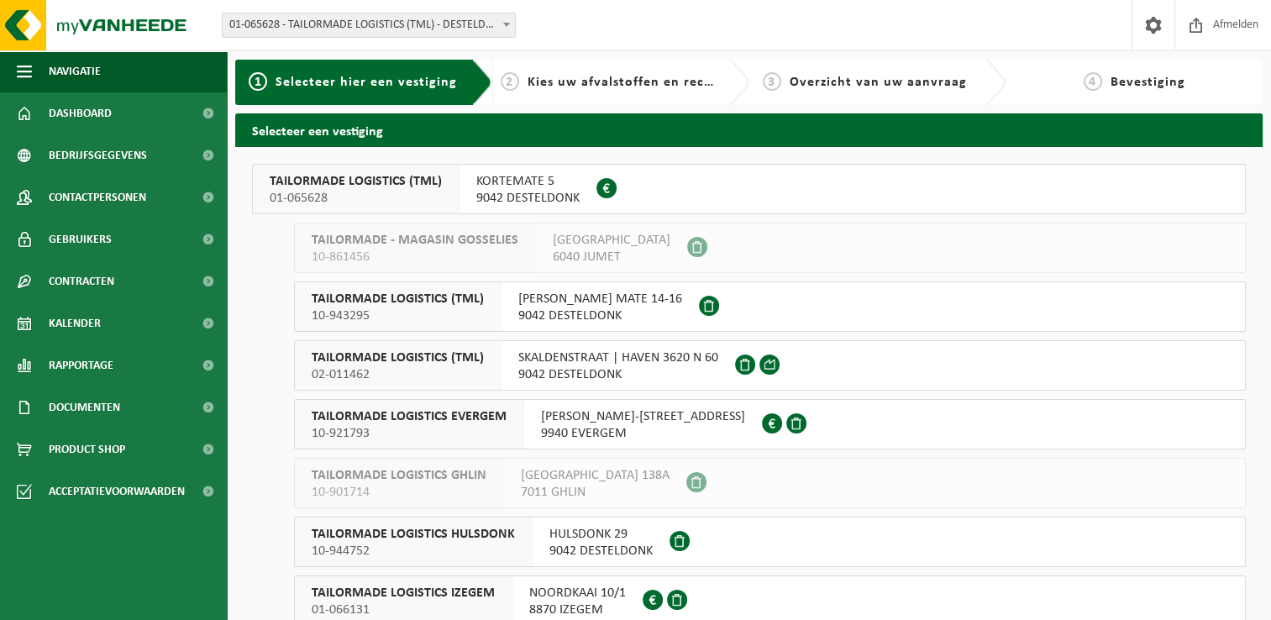
click at [310, 191] on span "01-065628" at bounding box center [356, 198] width 172 height 17
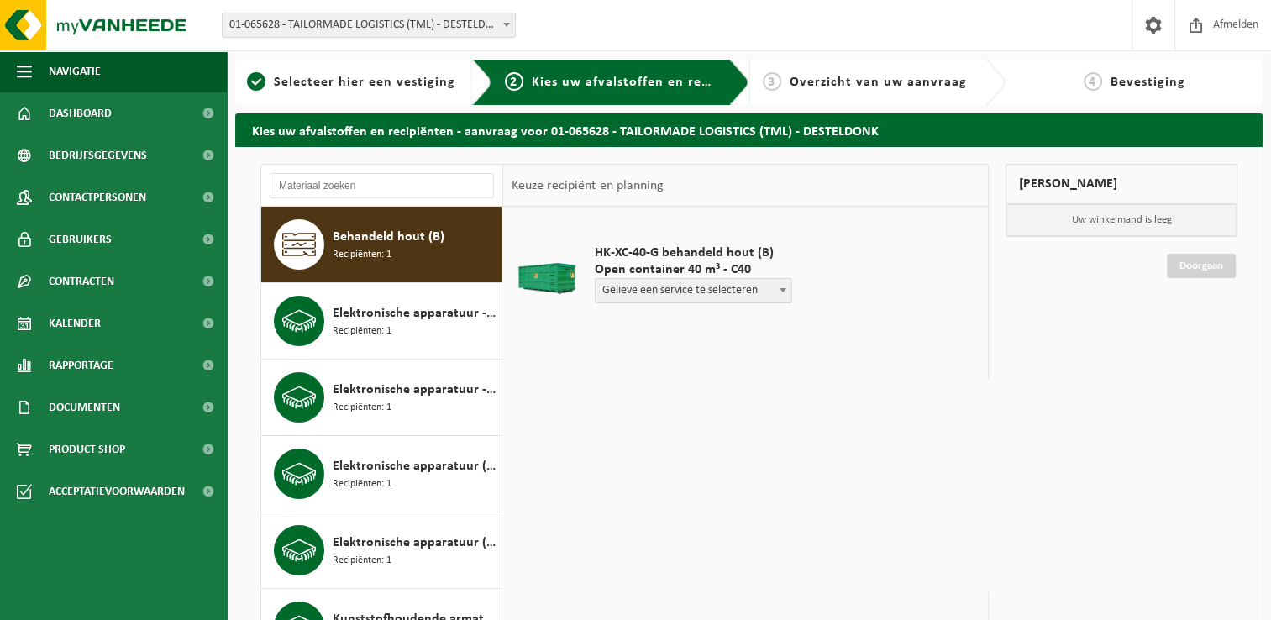
click at [773, 287] on span "Gelieve een service te selecteren" at bounding box center [693, 291] width 196 height 24
click at [850, 467] on div "HK-XC-40-G behandeld hout (B) Open container 40 m³ - C40 Gelieve een service te…" at bounding box center [745, 459] width 485 height 504
click at [780, 284] on span at bounding box center [782, 290] width 17 height 22
select select "P2PL-VEL-096283_HK-XC-40-GN-00_04-000028_46"
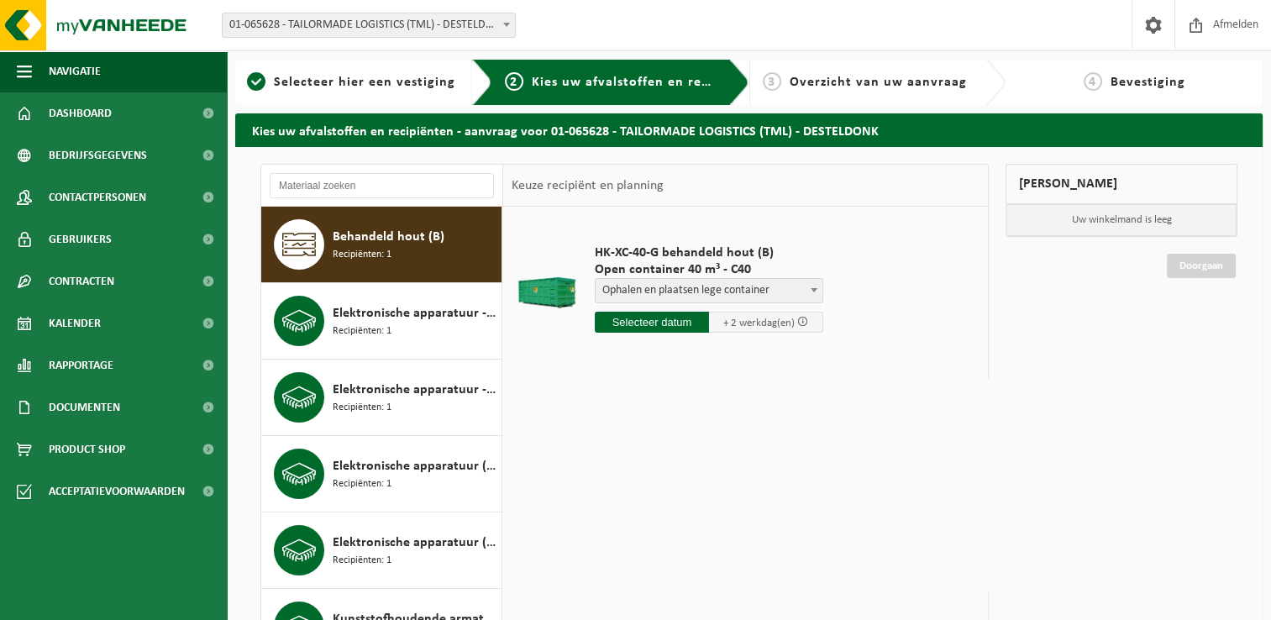
click at [684, 322] on input "text" at bounding box center [652, 322] width 114 height 21
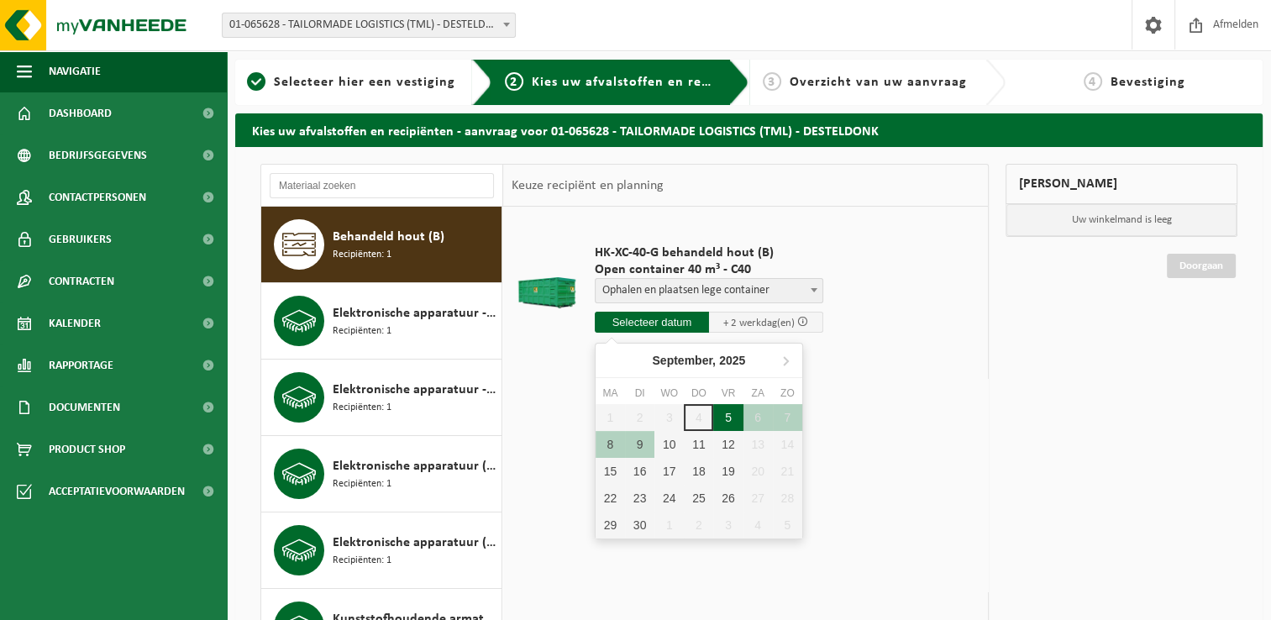
click at [724, 415] on div "5" at bounding box center [727, 417] width 29 height 27
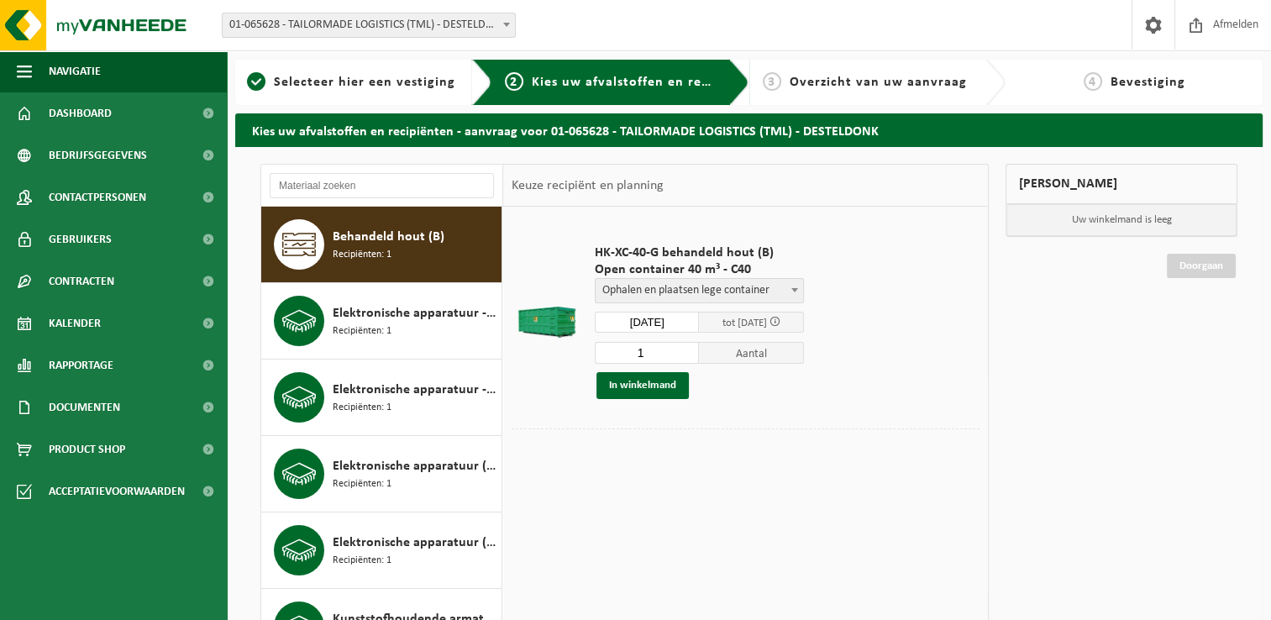
type input "Van 2025-09-05"
click at [662, 384] on button "In winkelmand" at bounding box center [642, 385] width 92 height 27
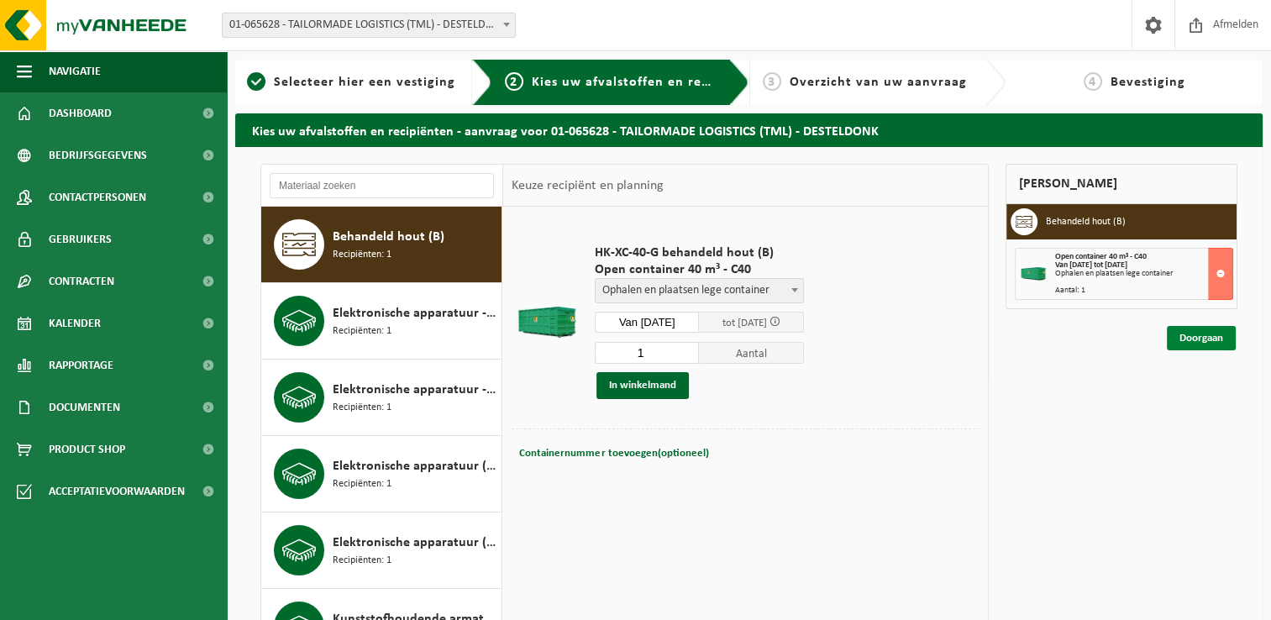
click at [1205, 338] on link "Doorgaan" at bounding box center [1201, 338] width 69 height 24
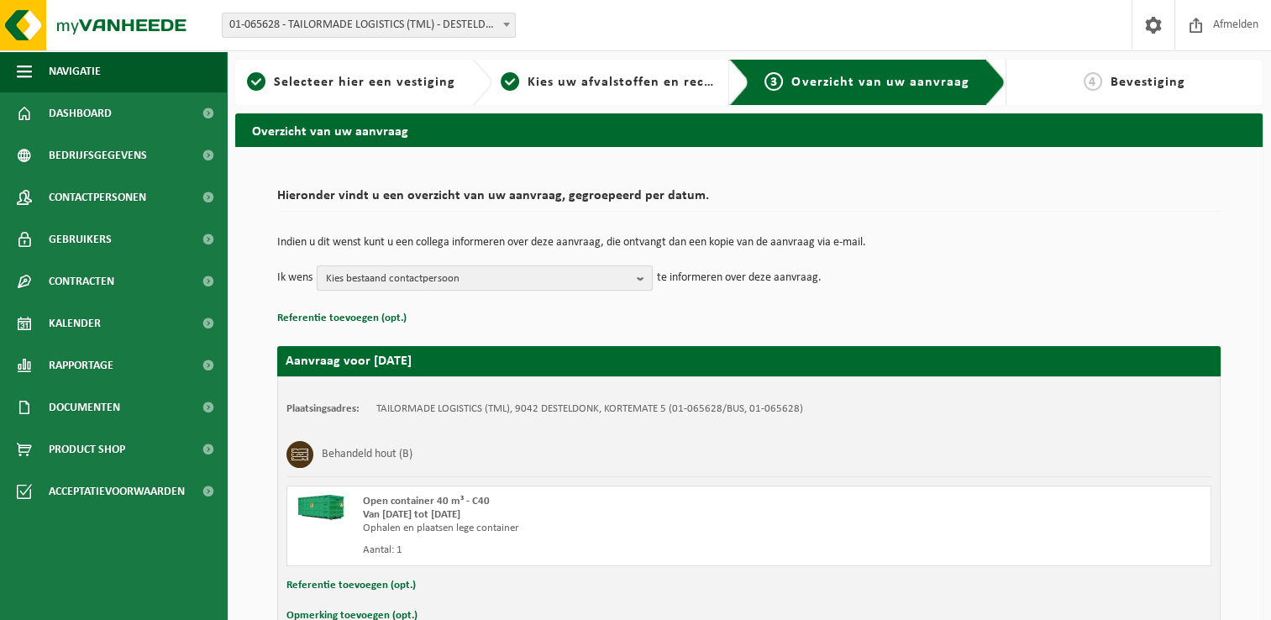
click at [627, 276] on span "Kies bestaand contactpersoon" at bounding box center [478, 278] width 304 height 25
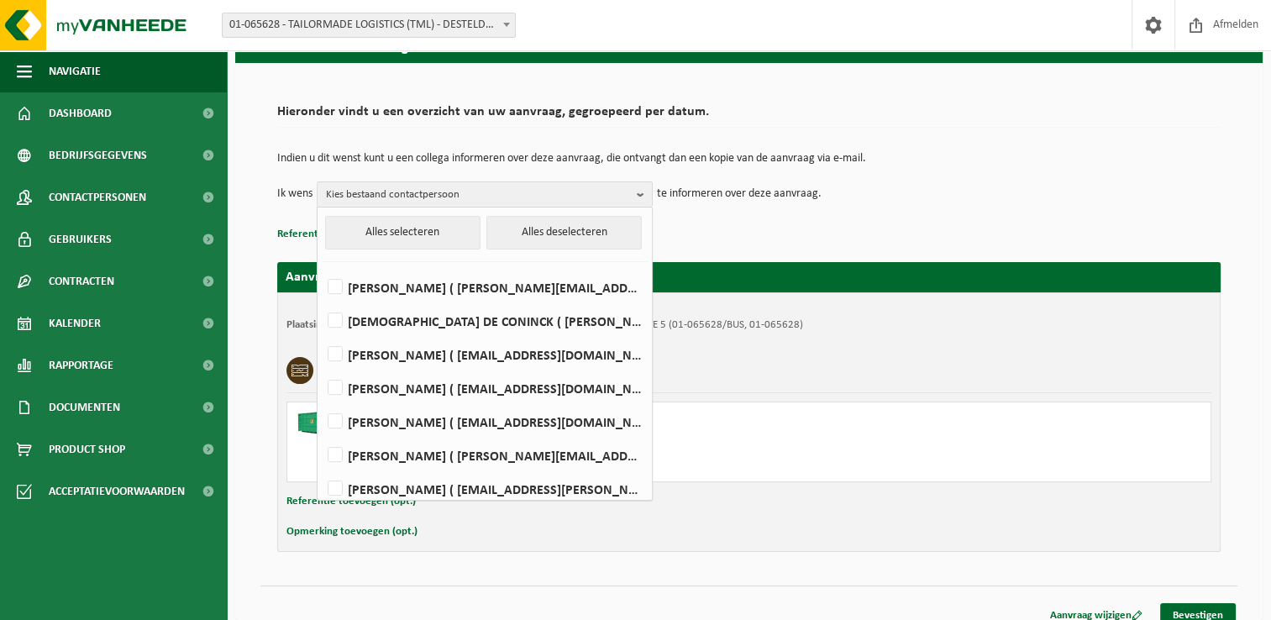
click at [1052, 176] on td "Indien u dit wenst kunt u een collega informeren over deze aanvraag, die ontvan…" at bounding box center [748, 167] width 943 height 29
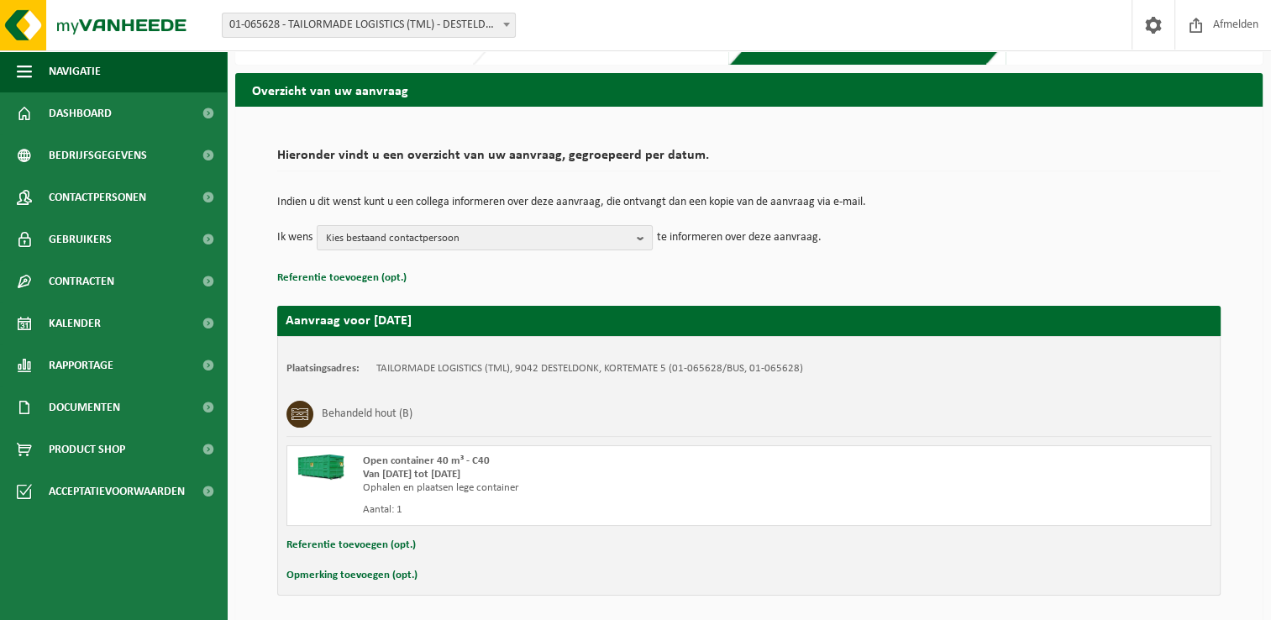
scroll to position [99, 0]
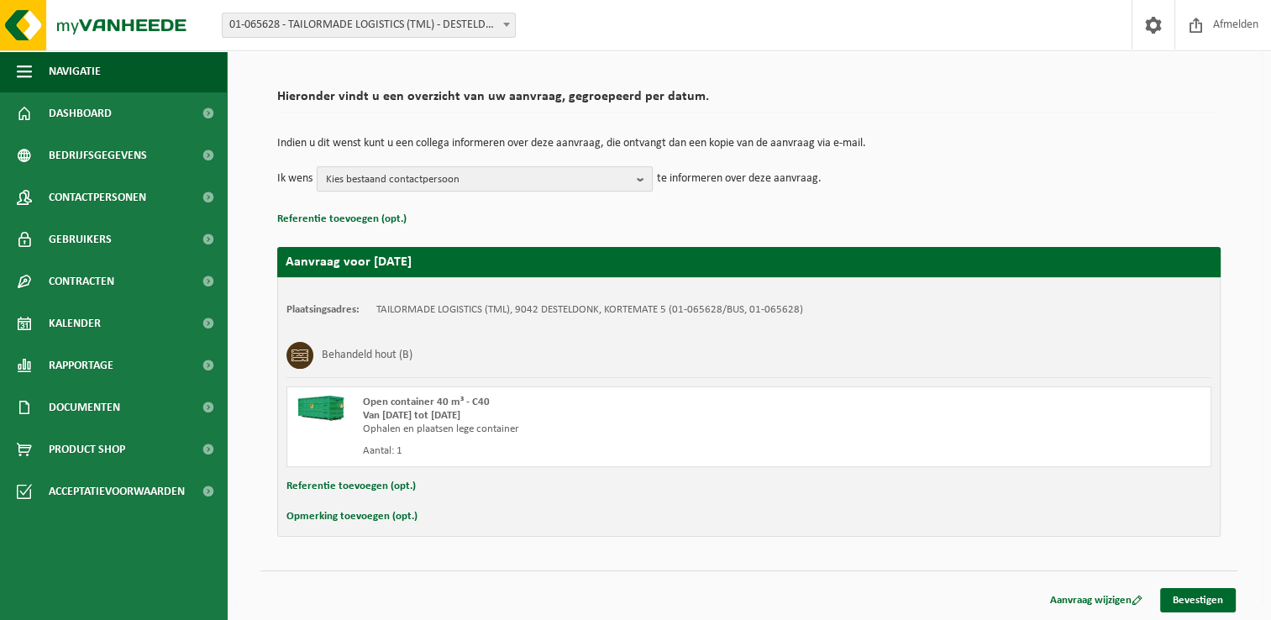
click at [627, 170] on span "Kies bestaand contactpersoon" at bounding box center [478, 179] width 304 height 25
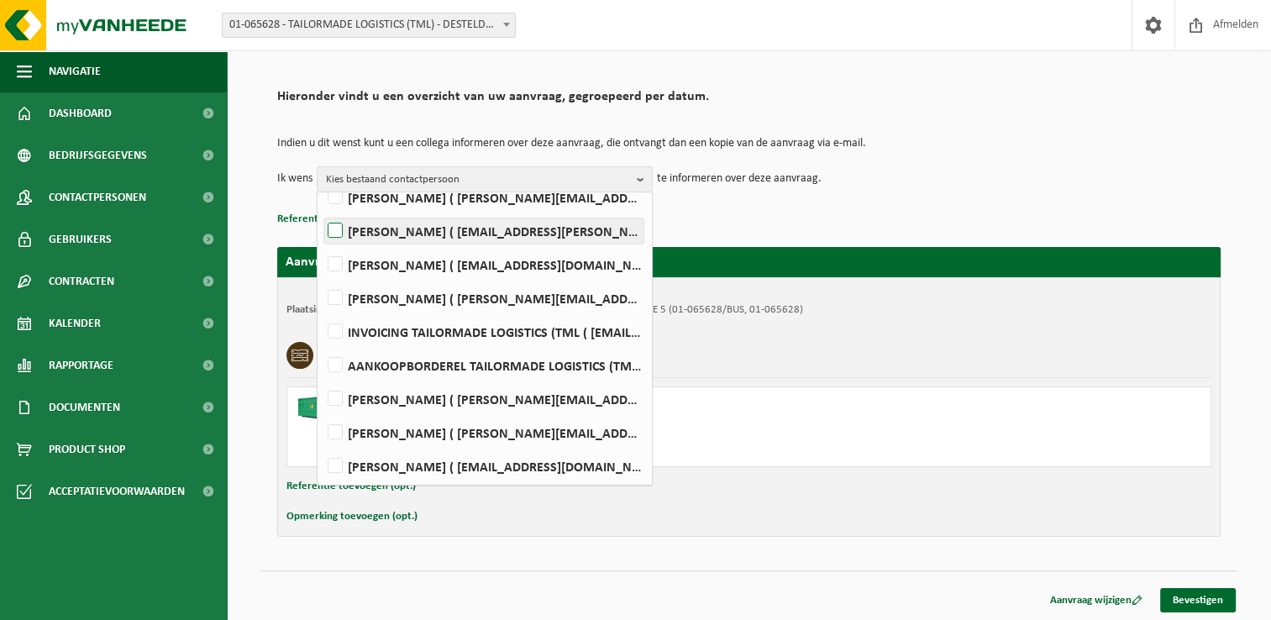
click at [336, 232] on label "[PERSON_NAME] ( [EMAIL_ADDRESS][PERSON_NAME][DOMAIN_NAME] )" at bounding box center [483, 230] width 319 height 25
click at [322, 210] on input "[PERSON_NAME] ( [EMAIL_ADDRESS][PERSON_NAME][DOMAIN_NAME] )" at bounding box center [321, 209] width 1 height 1
checkbox input "true"
click at [1209, 599] on link "Bevestigen" at bounding box center [1198, 600] width 76 height 24
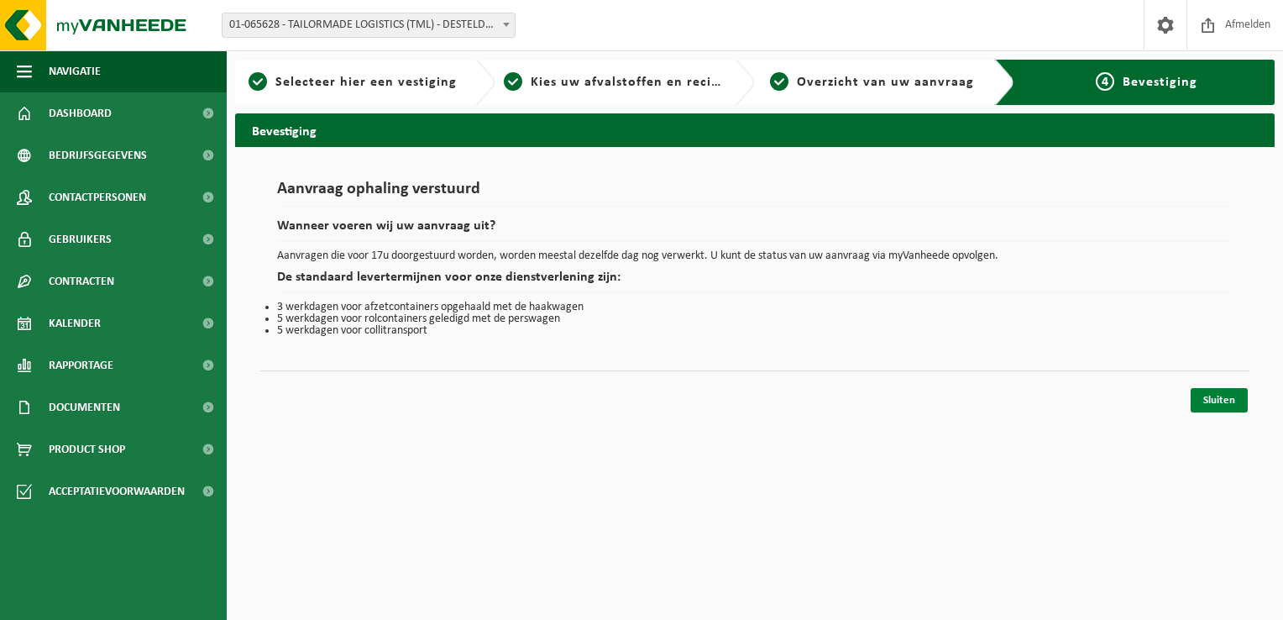
click at [1219, 398] on link "Sluiten" at bounding box center [1219, 400] width 57 height 24
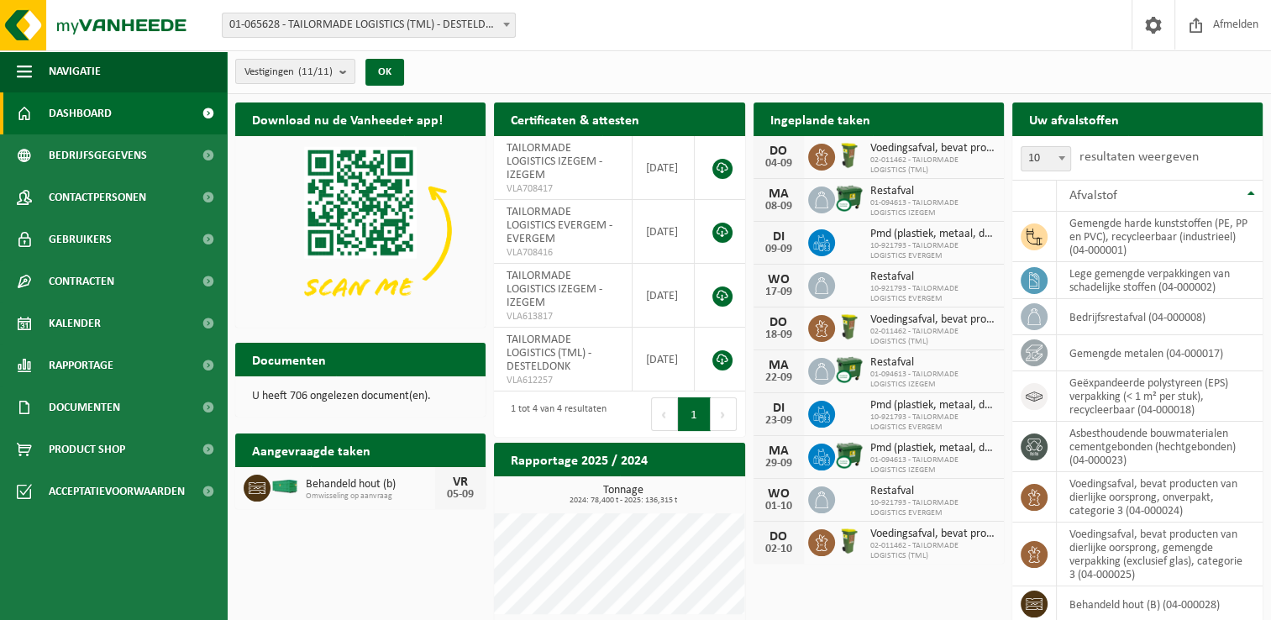
click at [794, 36] on div "Vestiging: 01-065628 - TAILORMADE LOGISTICS (TML) - DESTELDONK 10-861456 - TAIL…" at bounding box center [635, 25] width 1271 height 51
click at [1151, 21] on span at bounding box center [1152, 25] width 25 height 50
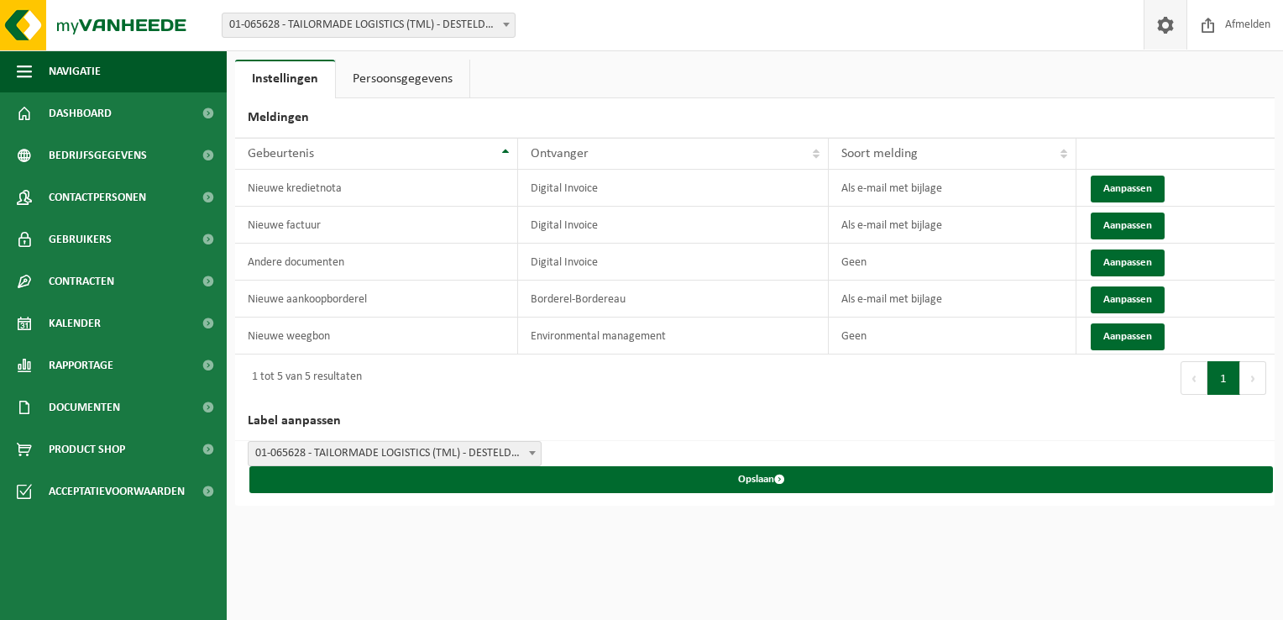
click at [393, 82] on link "Persoonsgegevens" at bounding box center [403, 79] width 134 height 39
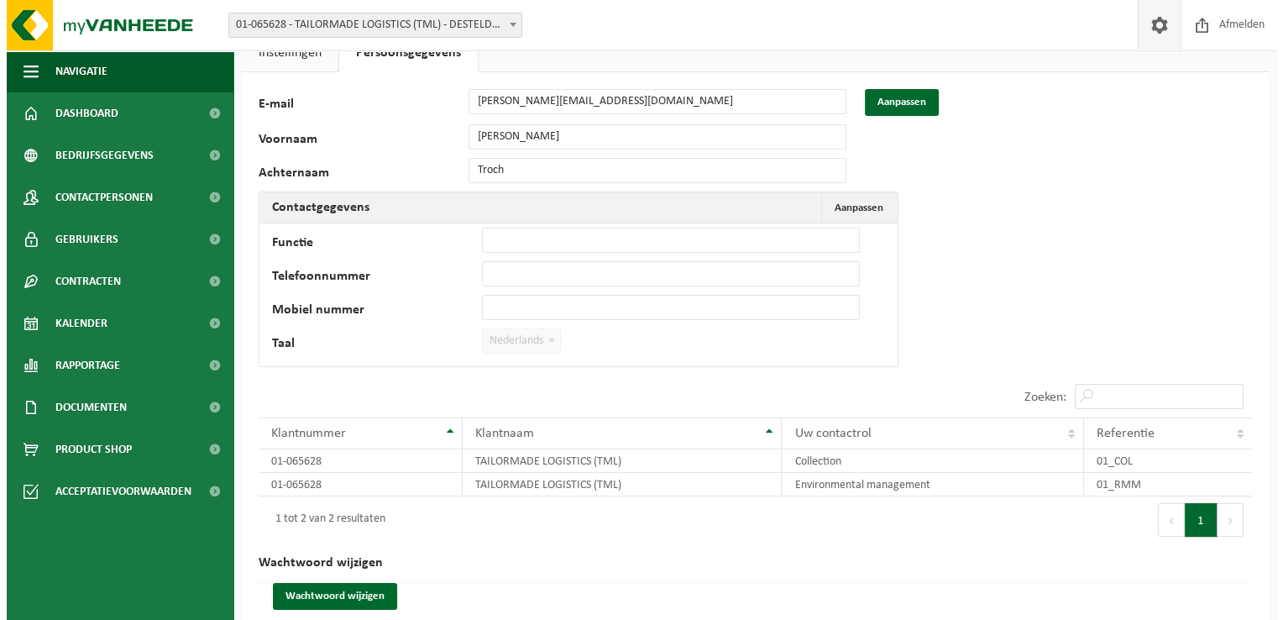
scroll to position [50, 0]
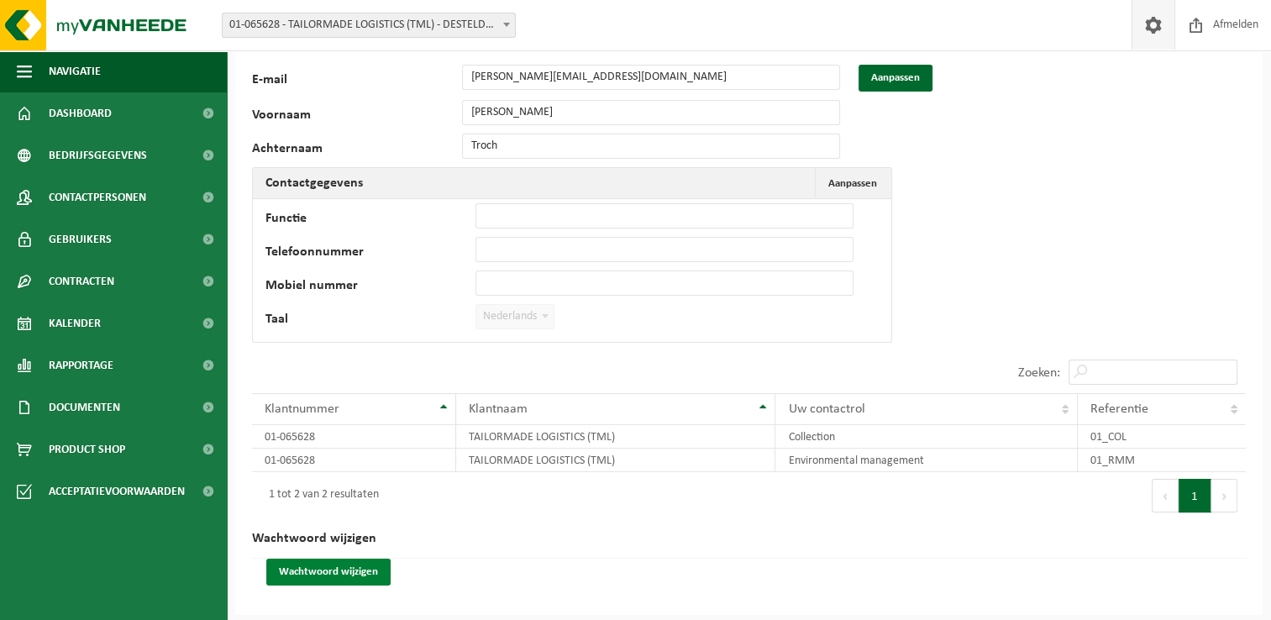
click at [339, 570] on button "Wachtwoord wijzigen" at bounding box center [328, 571] width 124 height 27
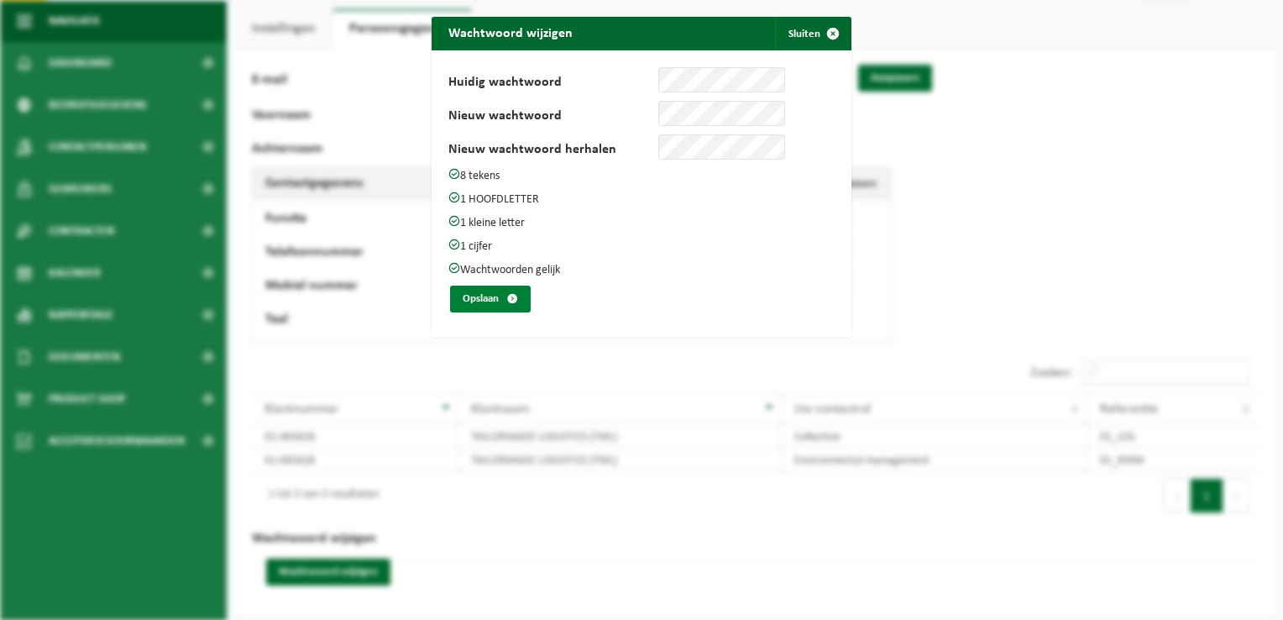
click at [470, 291] on button "Opslaan" at bounding box center [490, 299] width 81 height 27
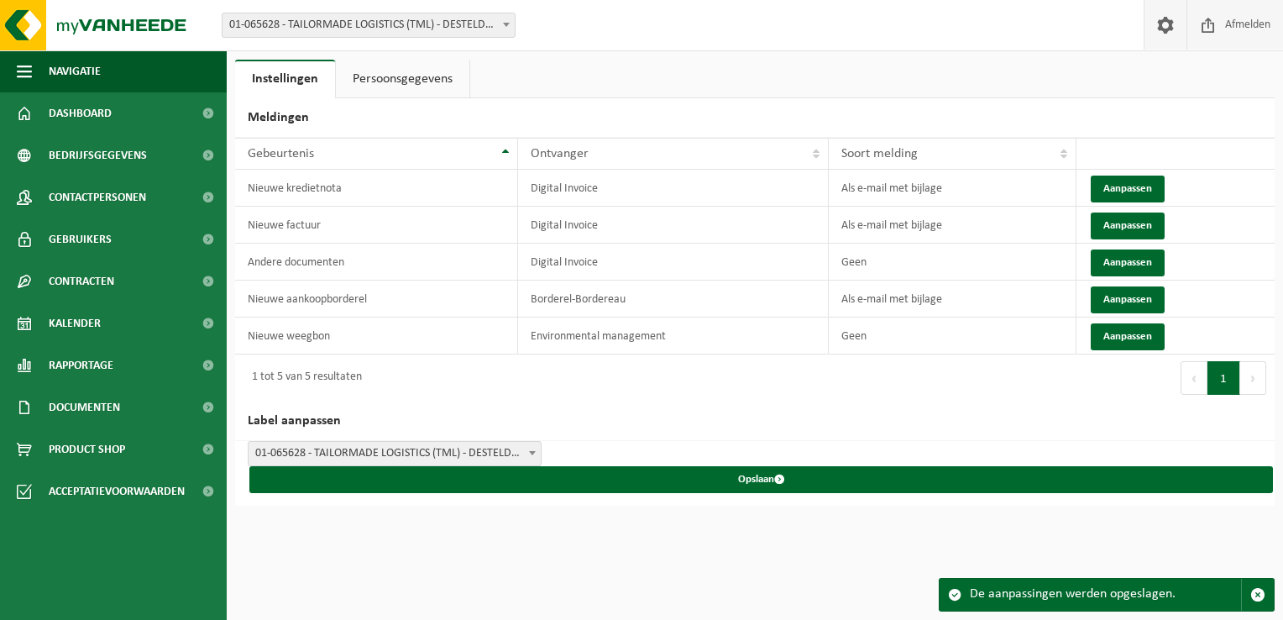
click at [1263, 25] on span "Afmelden" at bounding box center [1248, 25] width 54 height 50
